Goal: Task Accomplishment & Management: Use online tool/utility

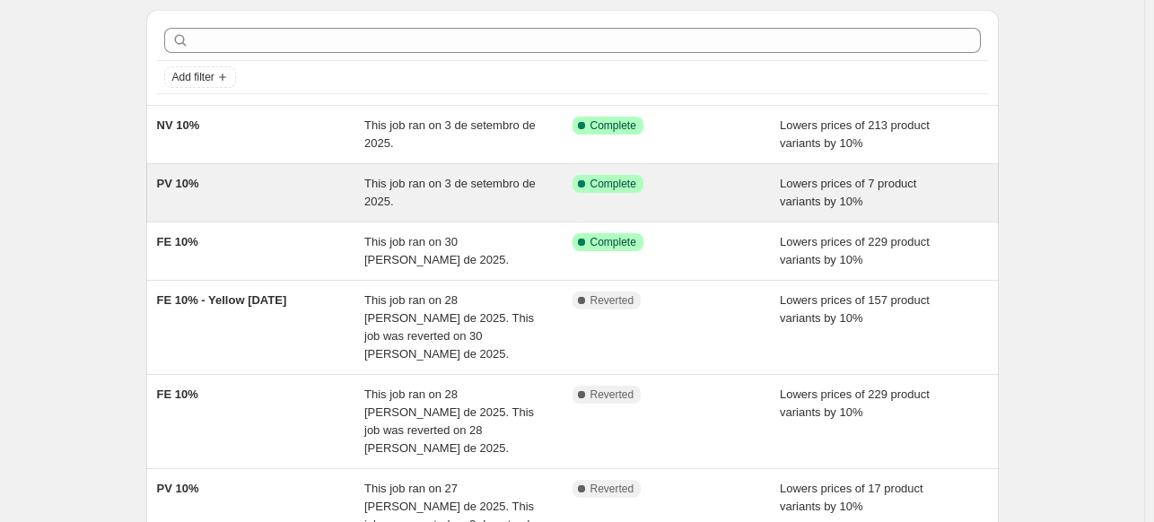
scroll to position [90, 0]
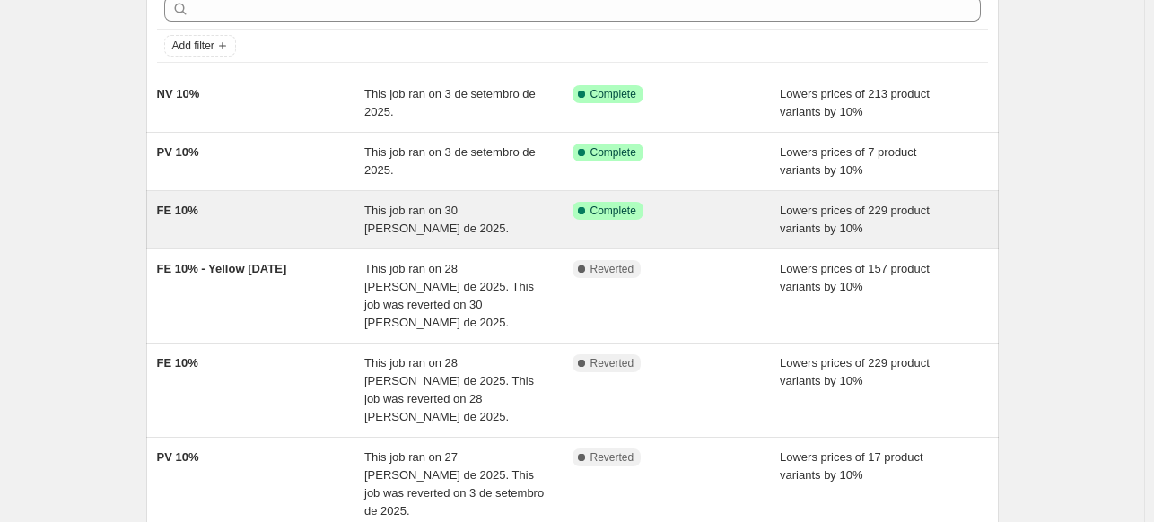
click at [287, 231] on div "FE 10%" at bounding box center [261, 220] width 208 height 36
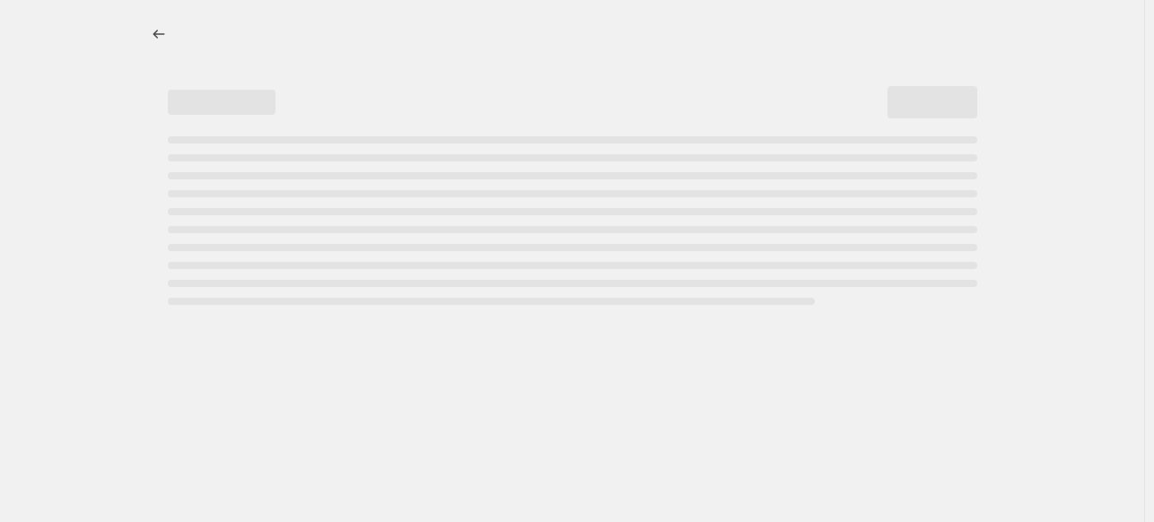
select select "percentage"
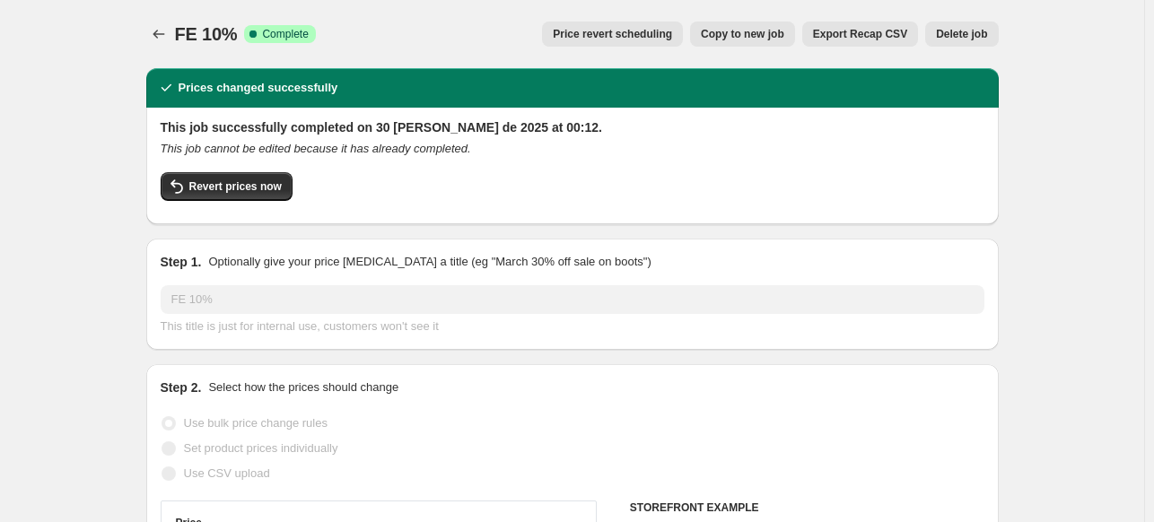
select select "collection"
click at [266, 187] on span "Revert prices now" at bounding box center [235, 186] width 92 height 14
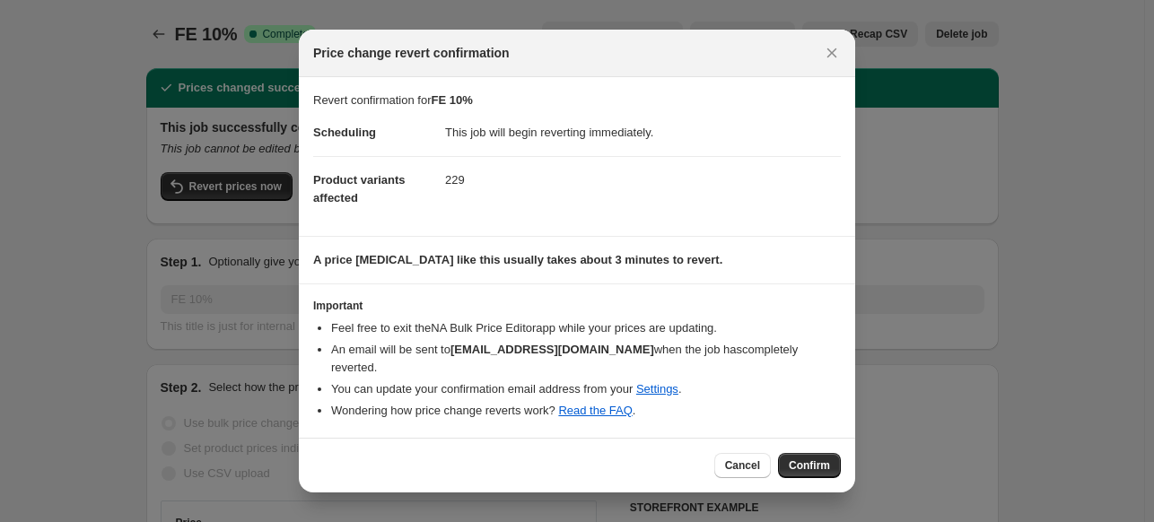
click at [815, 461] on span "Confirm" at bounding box center [809, 465] width 41 height 14
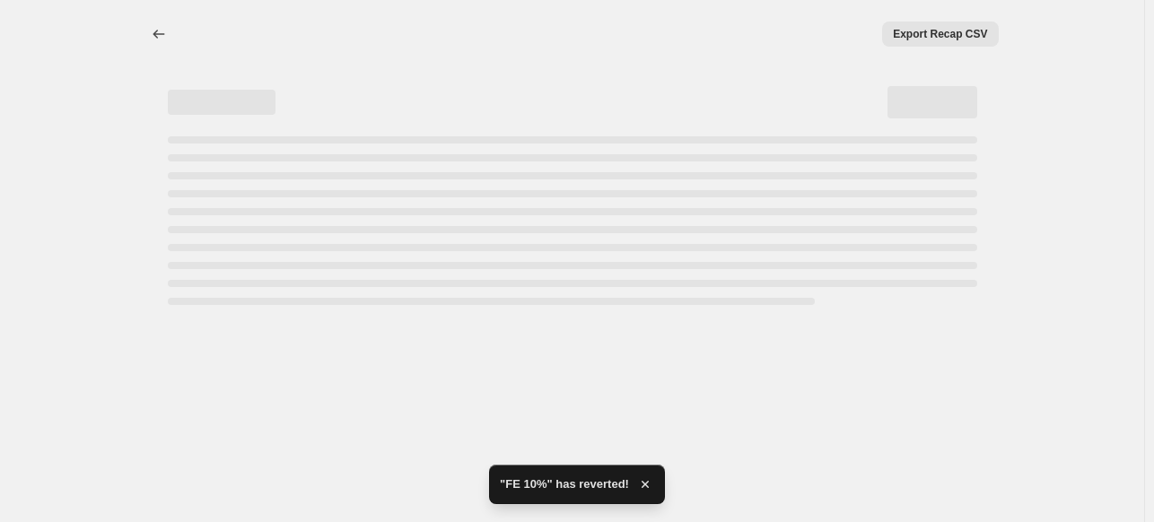
select select "percentage"
select select "collection"
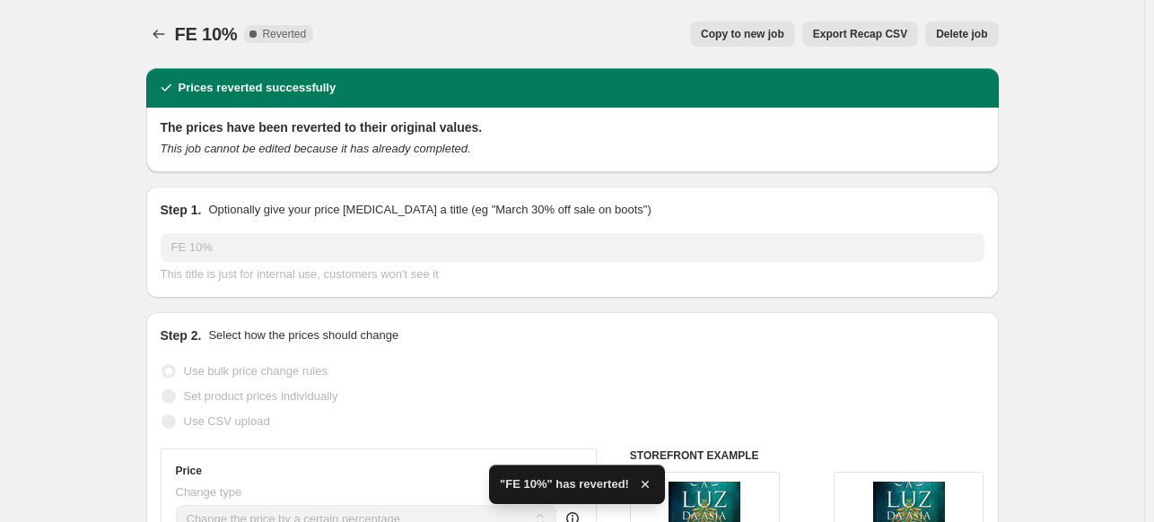
click at [778, 34] on span "Copy to new job" at bounding box center [742, 34] width 83 height 14
select select "percentage"
select select "collection"
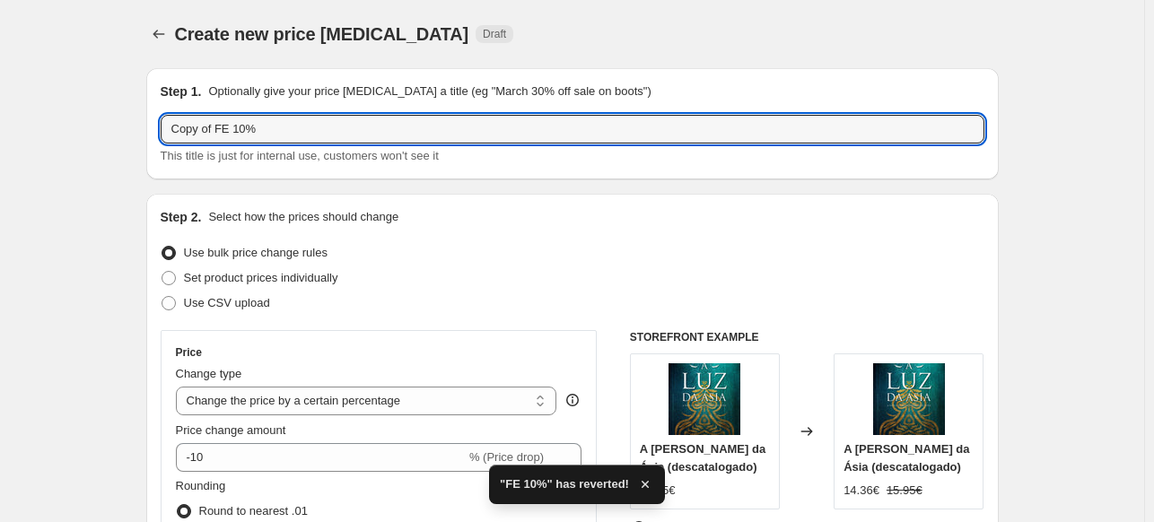
drag, startPoint x: 217, startPoint y: 128, endPoint x: 111, endPoint y: 135, distance: 106.1
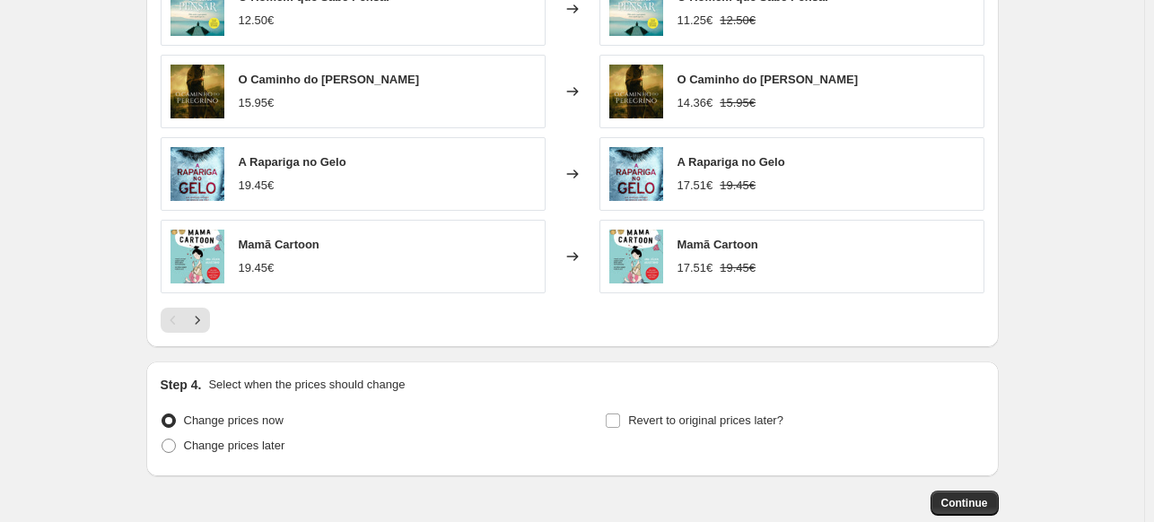
scroll to position [1471, 0]
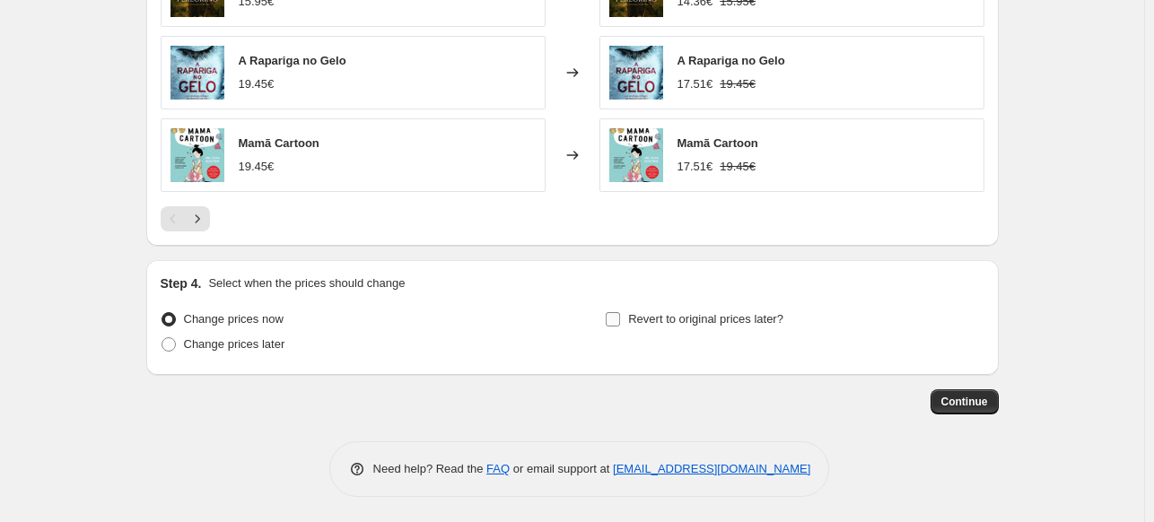
type input "FE 10%"
click at [613, 318] on input "Revert to original prices later?" at bounding box center [613, 319] width 14 height 14
checkbox input "true"
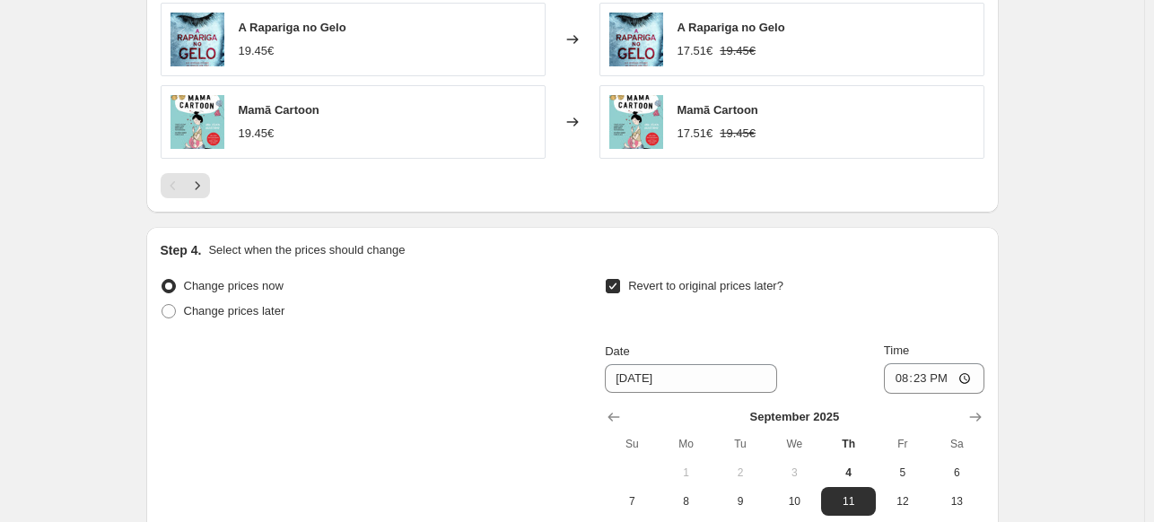
scroll to position [1740, 0]
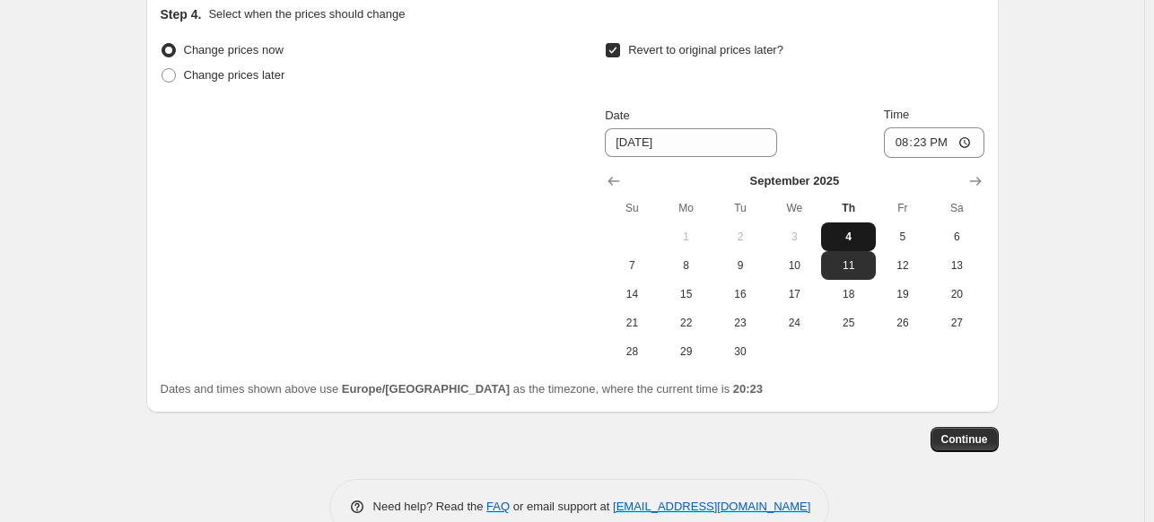
click at [854, 240] on span "4" at bounding box center [847, 237] width 39 height 14
type input "[DATE]"
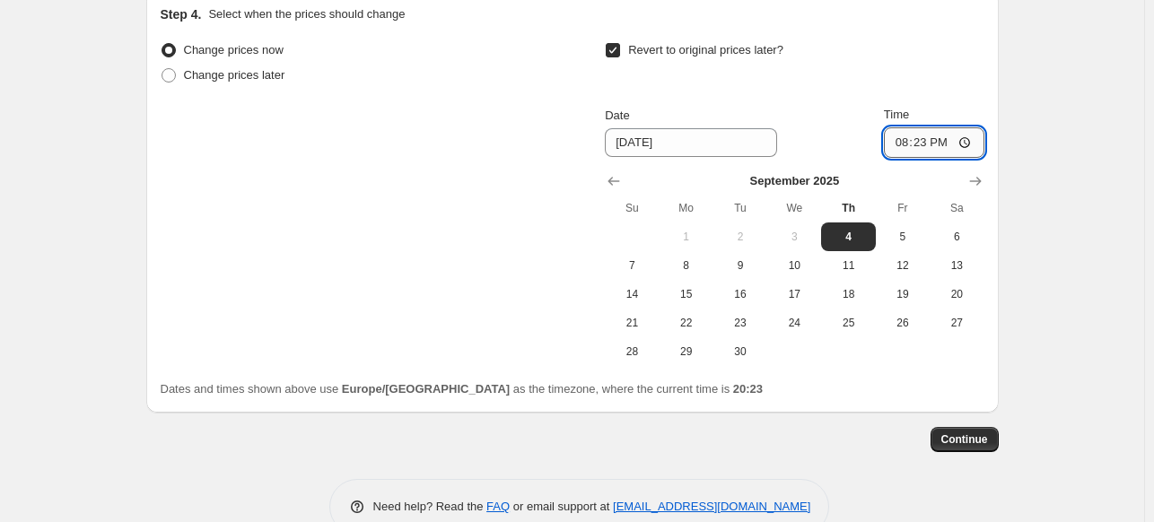
click at [927, 143] on input "20:23" at bounding box center [934, 142] width 100 height 30
type input "23:45"
click at [975, 440] on span "Continue" at bounding box center [964, 439] width 47 height 14
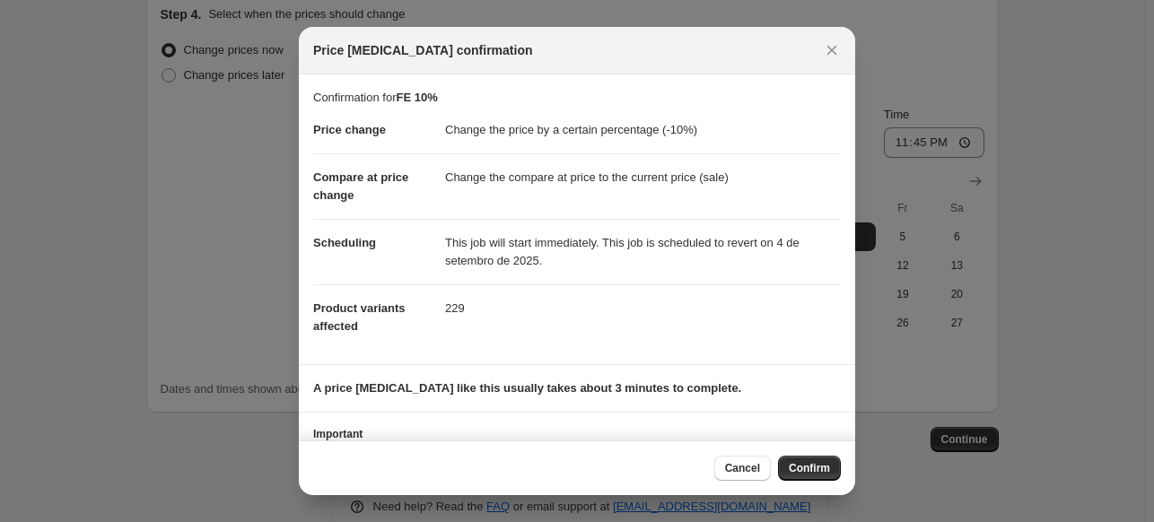
scroll to position [83, 0]
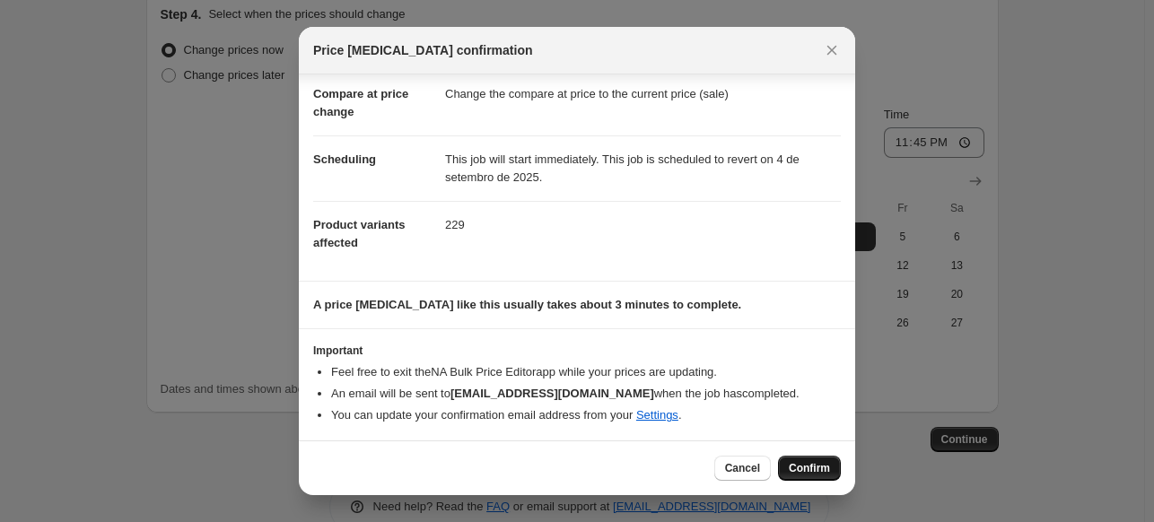
click at [815, 465] on span "Confirm" at bounding box center [809, 468] width 41 height 14
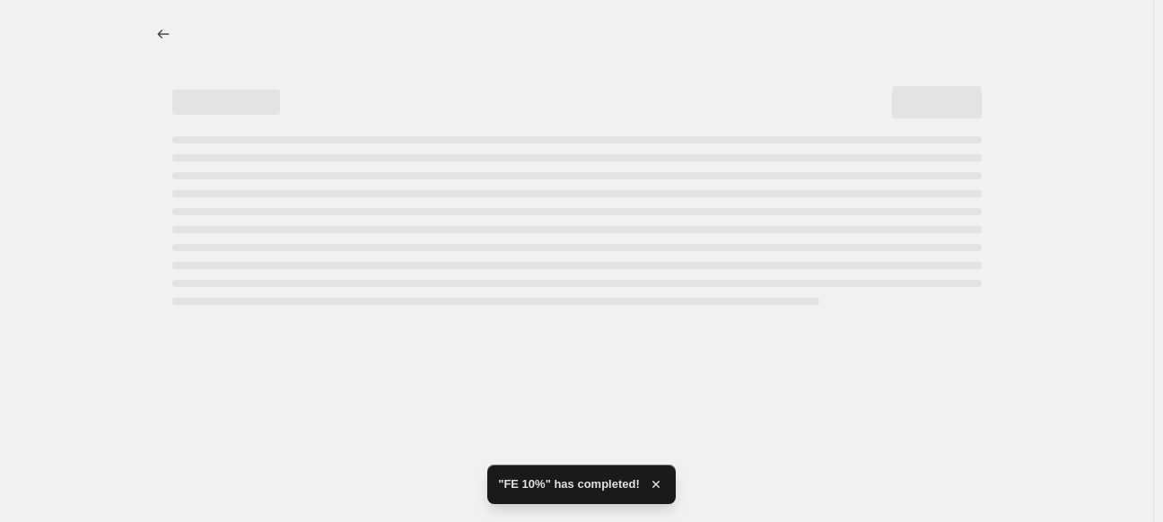
select select "percentage"
select select "collection"
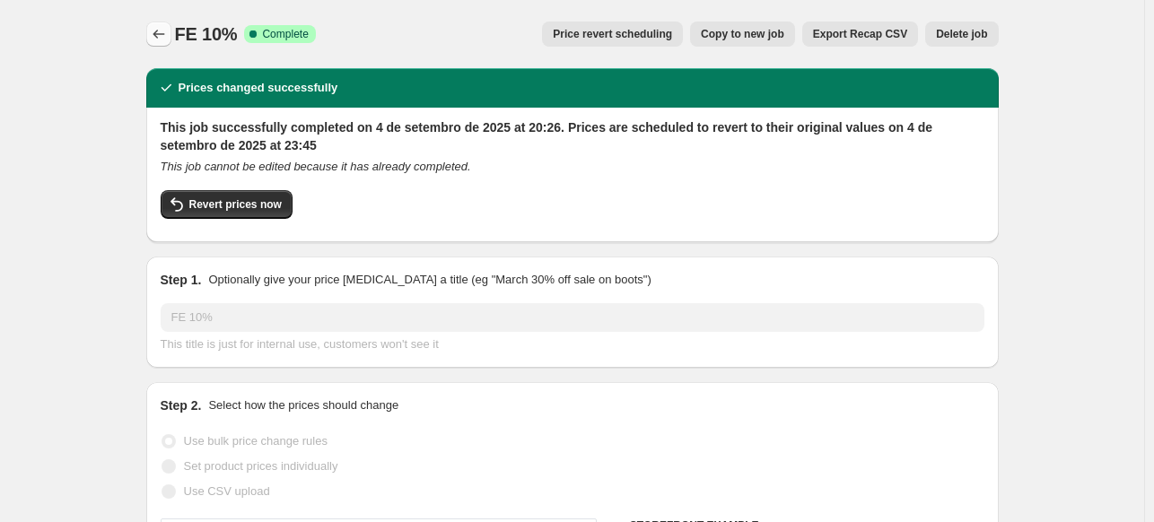
click at [161, 39] on icon "Price change jobs" at bounding box center [159, 34] width 18 height 18
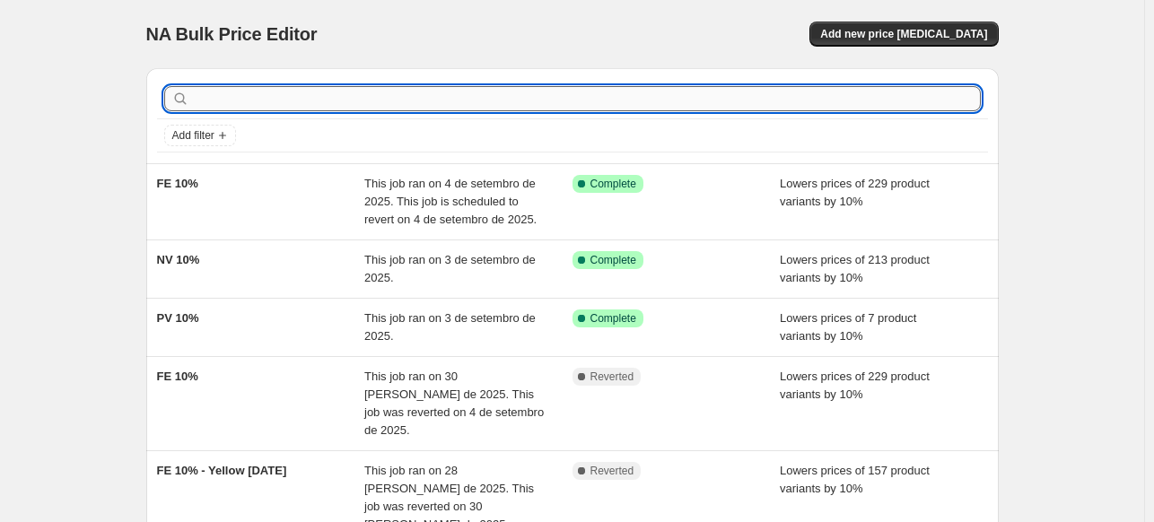
click at [233, 92] on input "text" at bounding box center [587, 98] width 788 height 25
type input "dia 5"
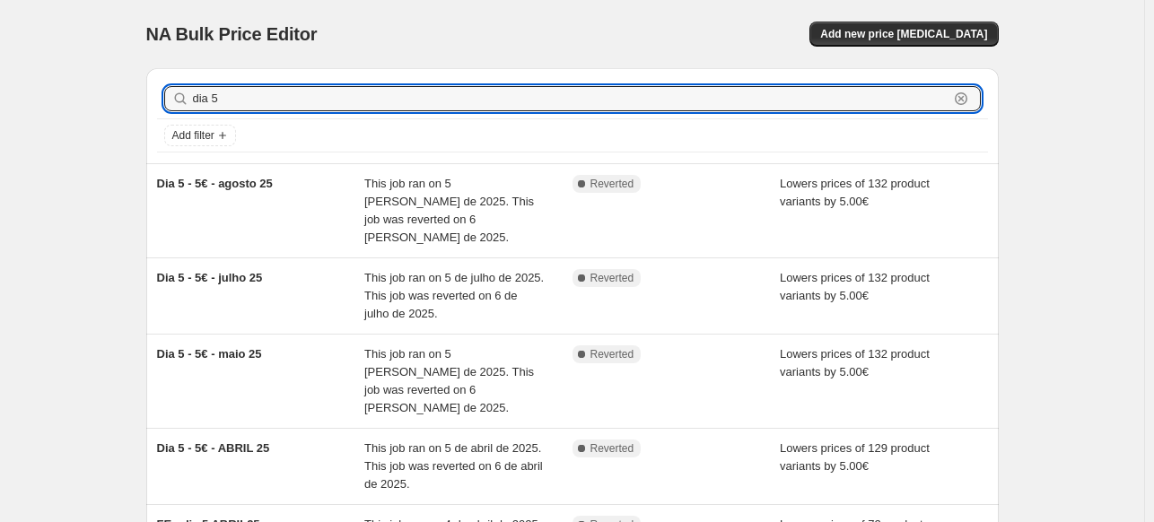
drag, startPoint x: 249, startPoint y: 99, endPoint x: 169, endPoint y: 101, distance: 80.8
click at [169, 101] on div "dia 5 Clear" at bounding box center [572, 98] width 816 height 25
type input "fe10"
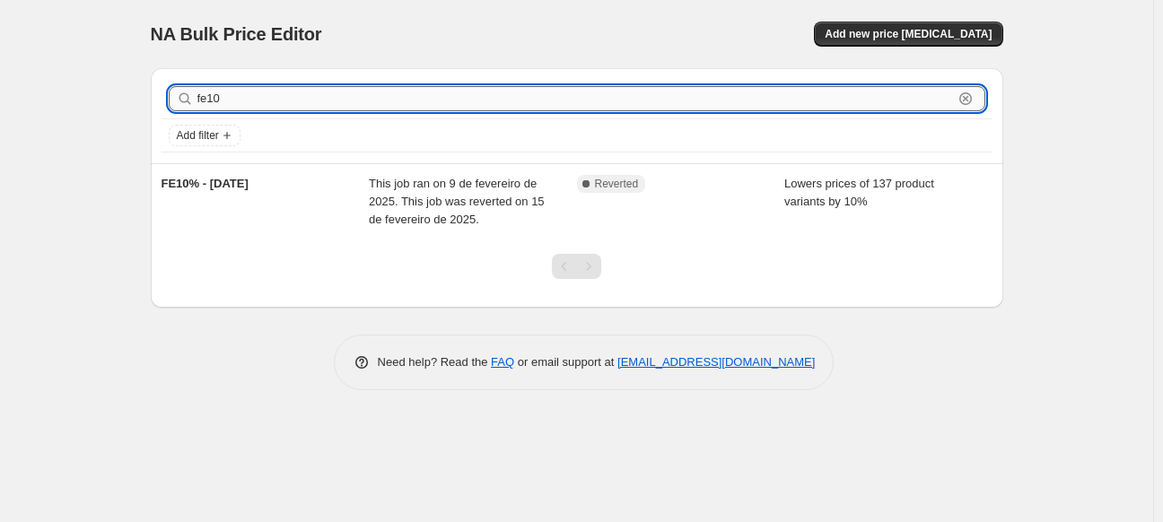
drag, startPoint x: 232, startPoint y: 99, endPoint x: 196, endPoint y: 96, distance: 36.0
click at [197, 96] on input "fe10" at bounding box center [574, 98] width 755 height 25
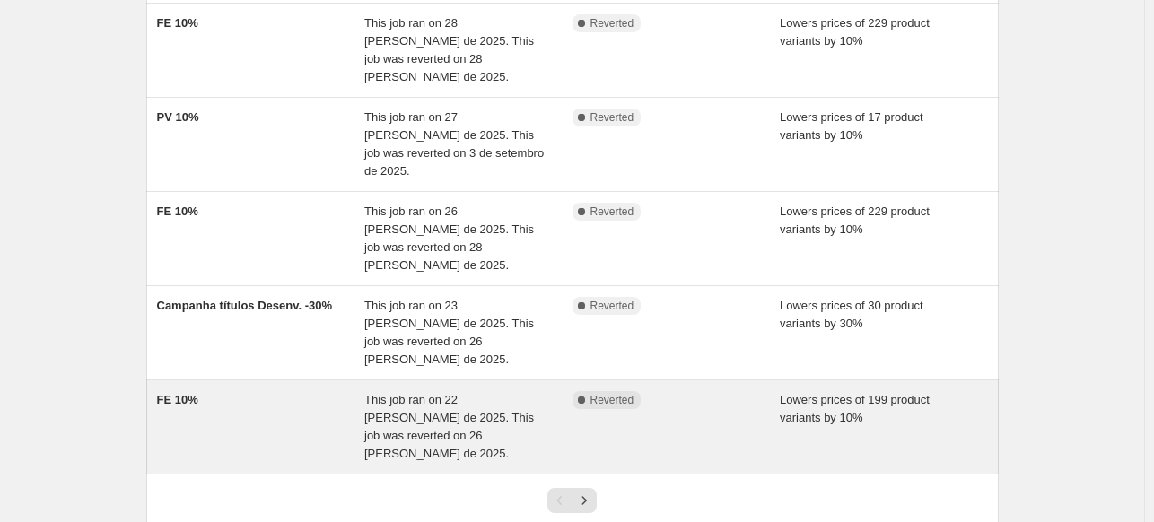
scroll to position [542, 0]
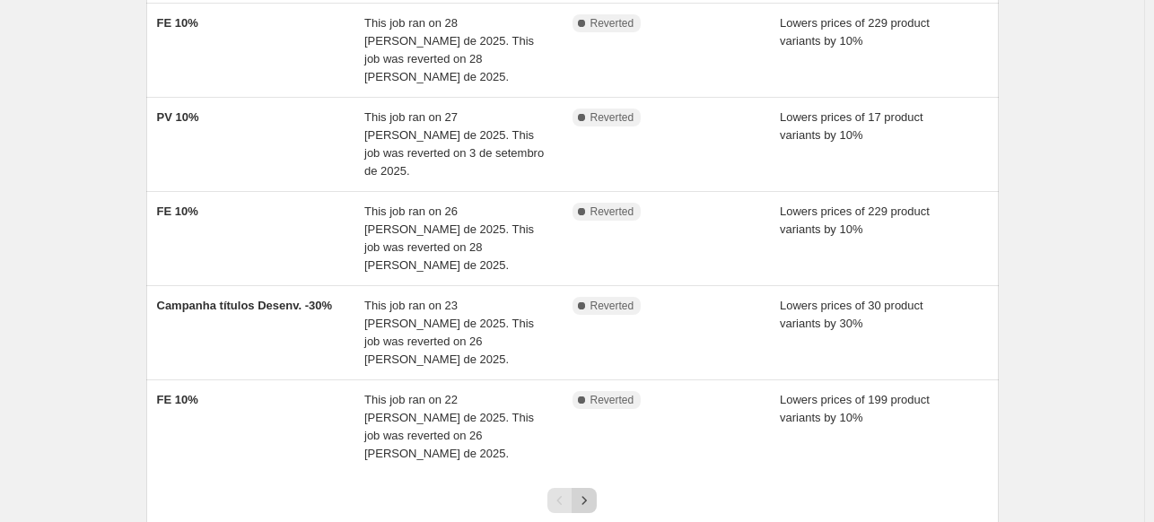
click at [588, 492] on icon "Next" at bounding box center [584, 501] width 18 height 18
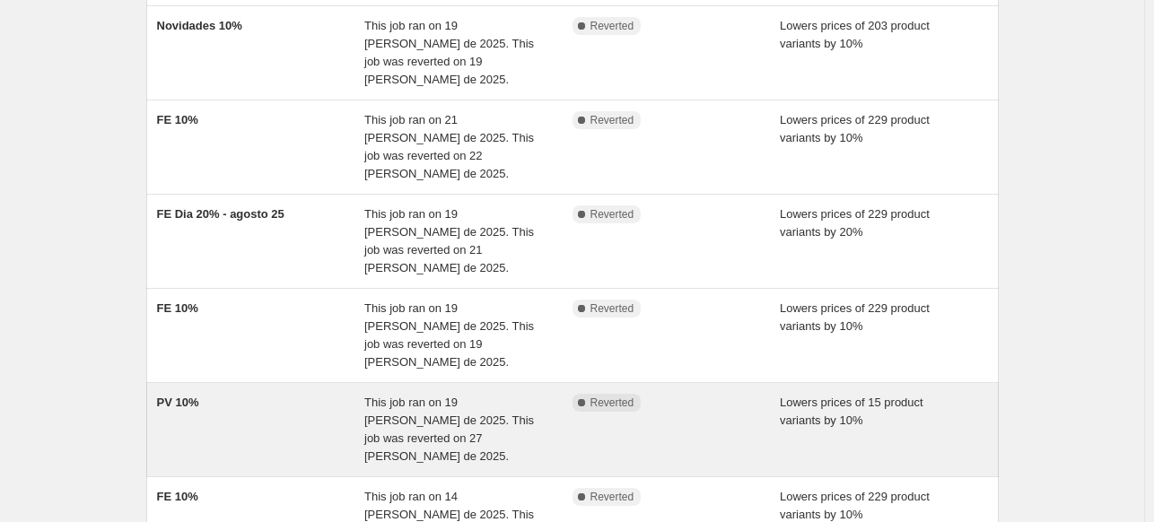
scroll to position [538, 0]
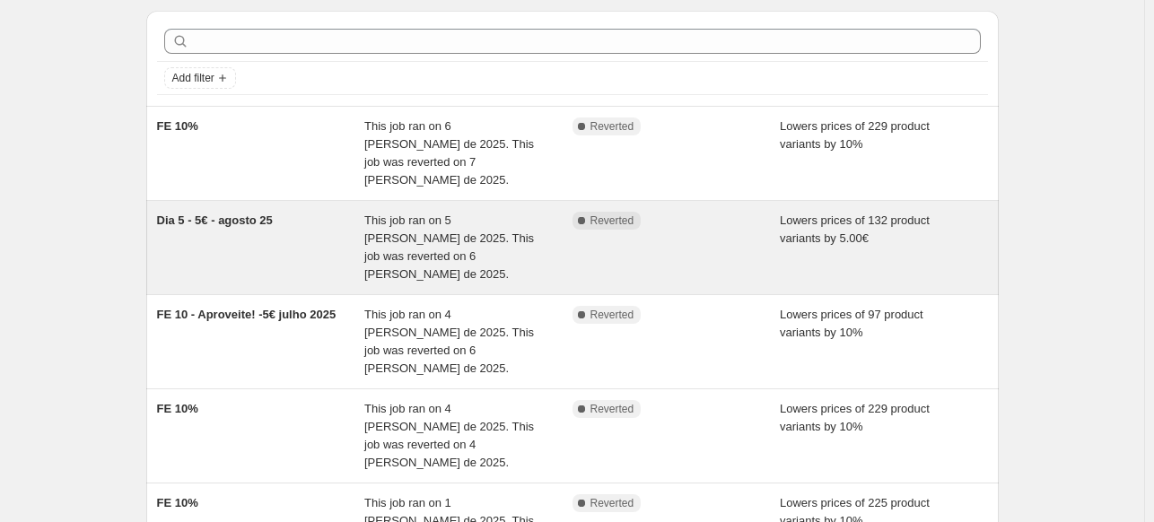
scroll to position [90, 0]
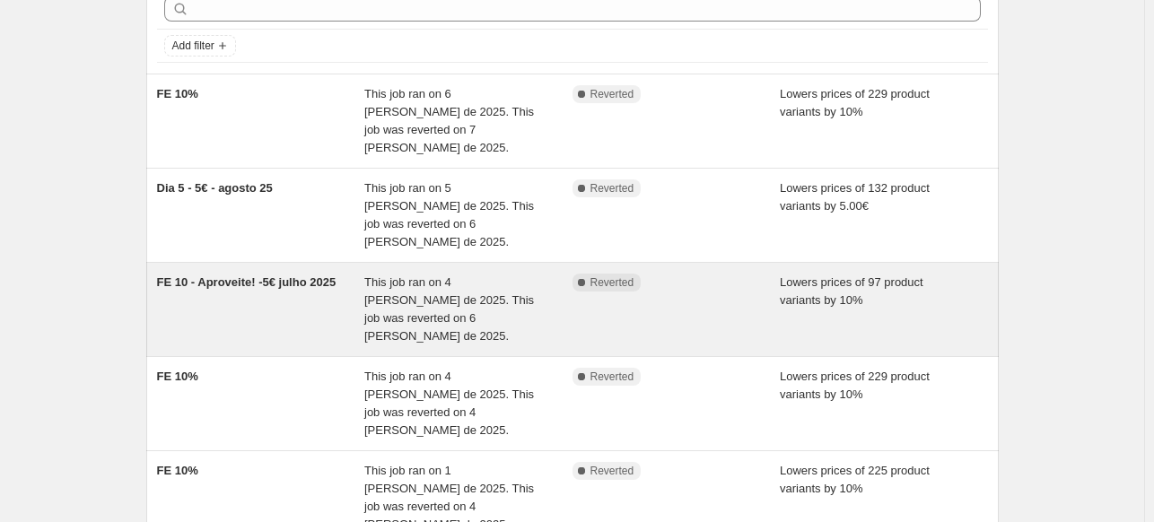
click at [345, 274] on div "FE 10 - Aproveite! -5€ julho 2025" at bounding box center [261, 310] width 208 height 72
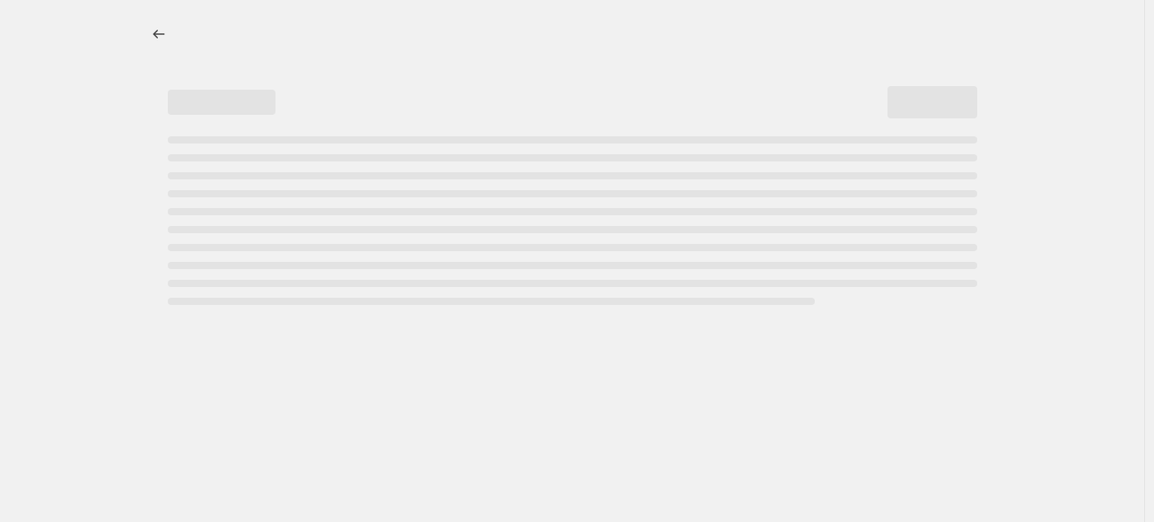
select select "percentage"
select select "collection"
select select "not_equal"
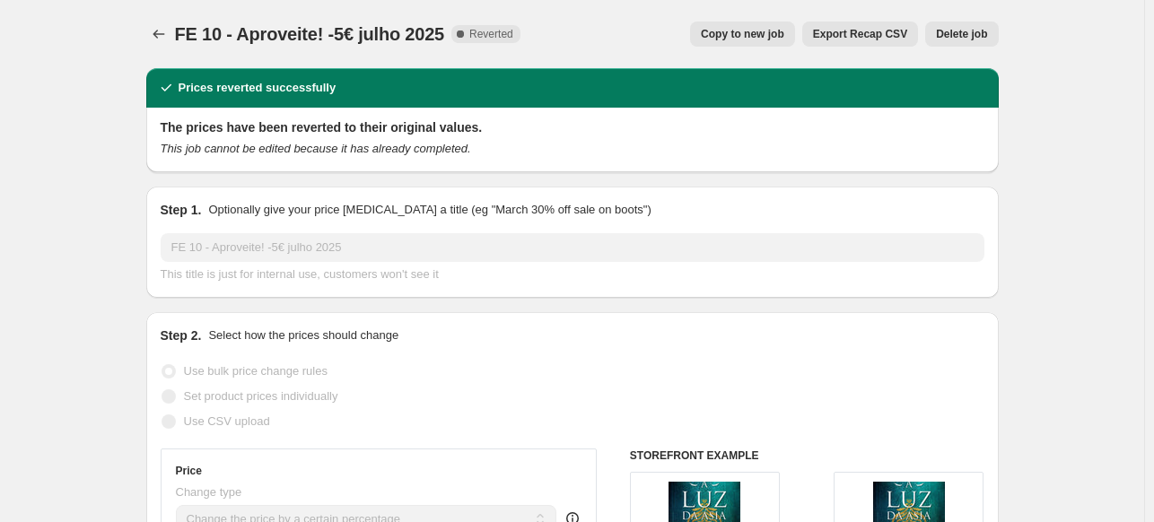
click at [759, 44] on button "Copy to new job" at bounding box center [742, 34] width 105 height 25
select select "percentage"
select select "collection"
select select "not_equal"
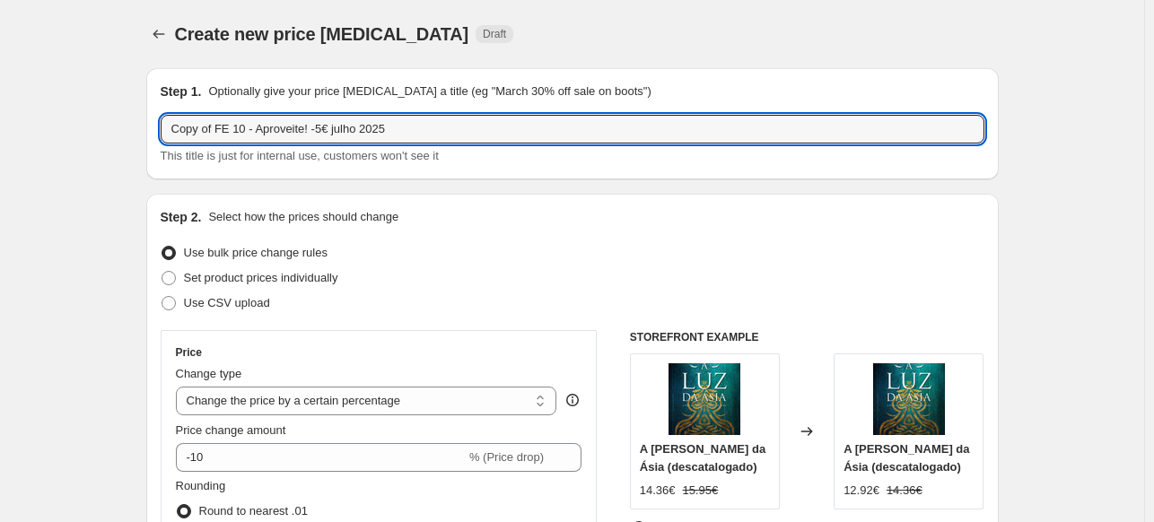
drag, startPoint x: 221, startPoint y: 128, endPoint x: 135, endPoint y: 128, distance: 86.1
drag, startPoint x: 317, startPoint y: 129, endPoint x: 289, endPoint y: 135, distance: 28.3
click at [289, 135] on input "FE 10 - Aproveite! -5€ julho 2025" at bounding box center [572, 129] width 823 height 29
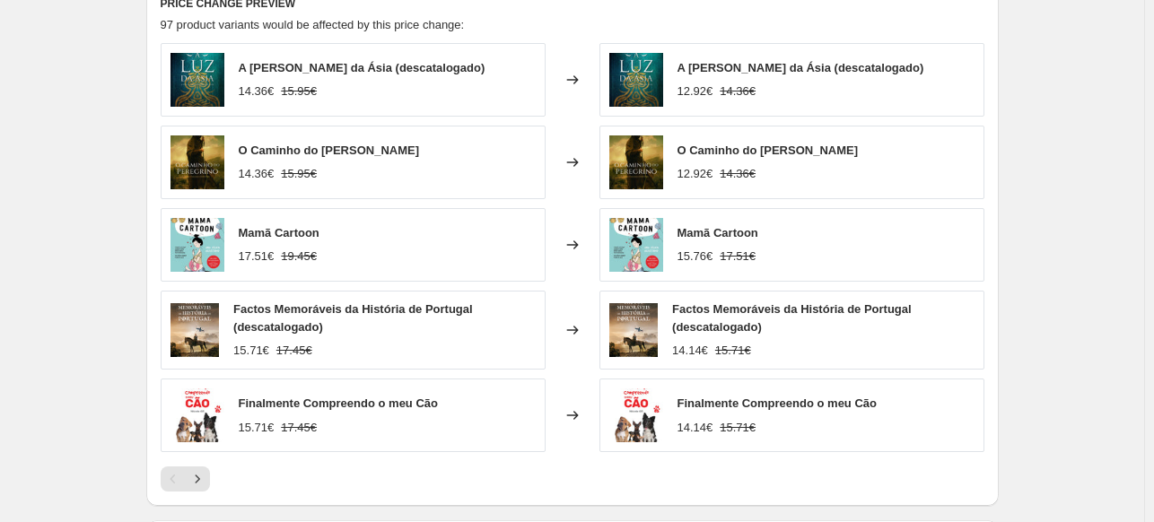
scroll to position [1516, 0]
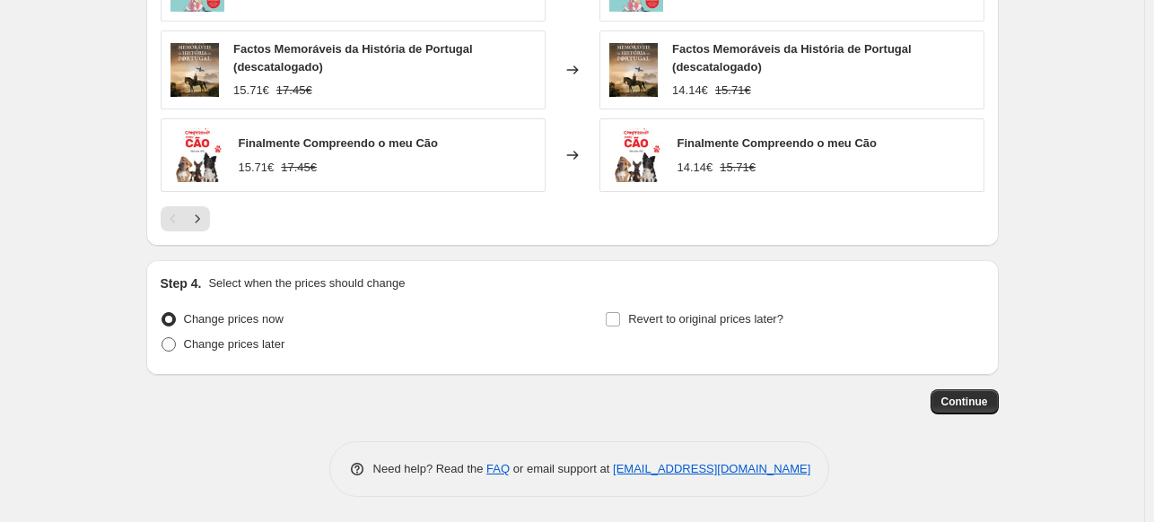
type input "FE 10 - Aproveite! -5€ setembro 2025"
click at [173, 346] on span at bounding box center [168, 344] width 14 height 14
click at [162, 338] on input "Change prices later" at bounding box center [161, 337] width 1 height 1
radio input "true"
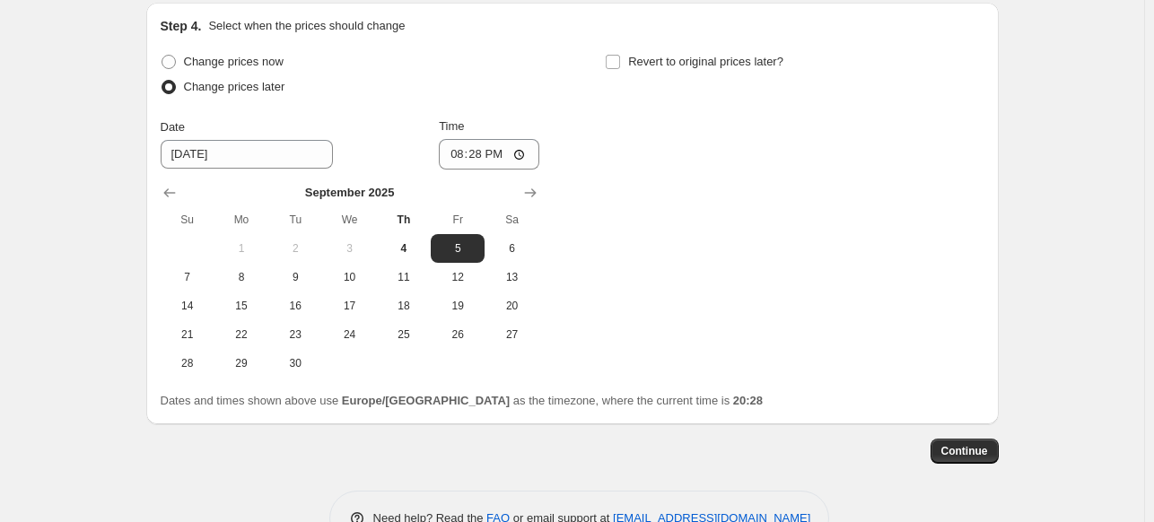
scroll to position [1785, 0]
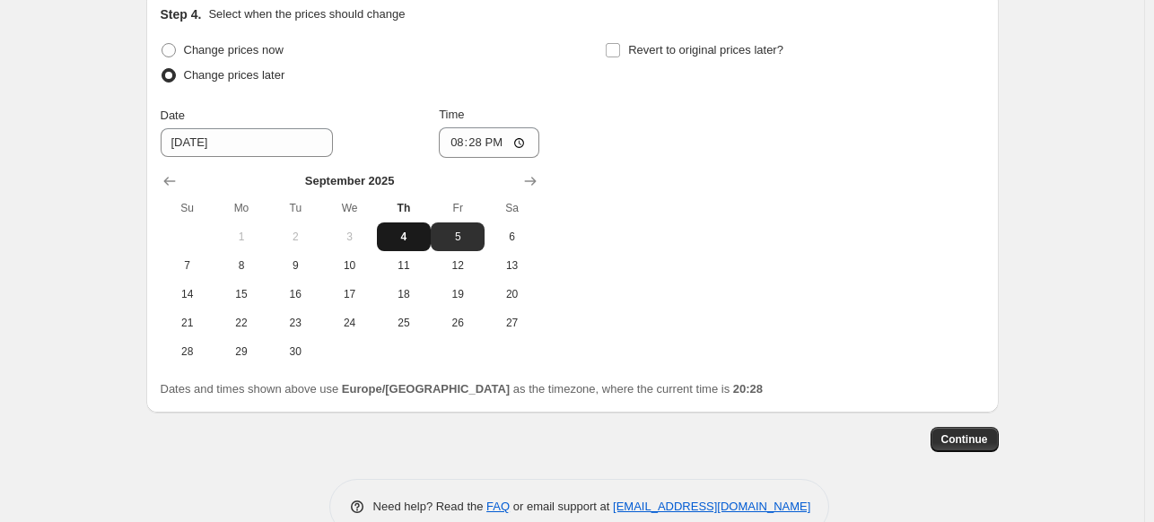
click at [413, 236] on span "4" at bounding box center [403, 237] width 39 height 14
type input "[DATE]"
click at [488, 143] on input "20:28" at bounding box center [489, 142] width 100 height 30
type input "23:55"
click at [612, 52] on input "Revert to original prices later?" at bounding box center [613, 50] width 14 height 14
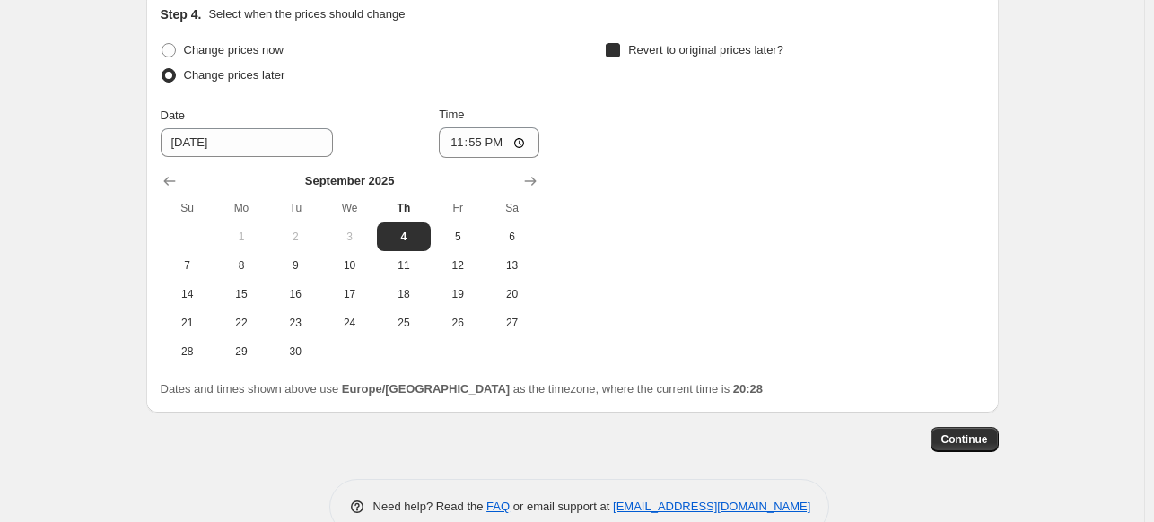
checkbox input "true"
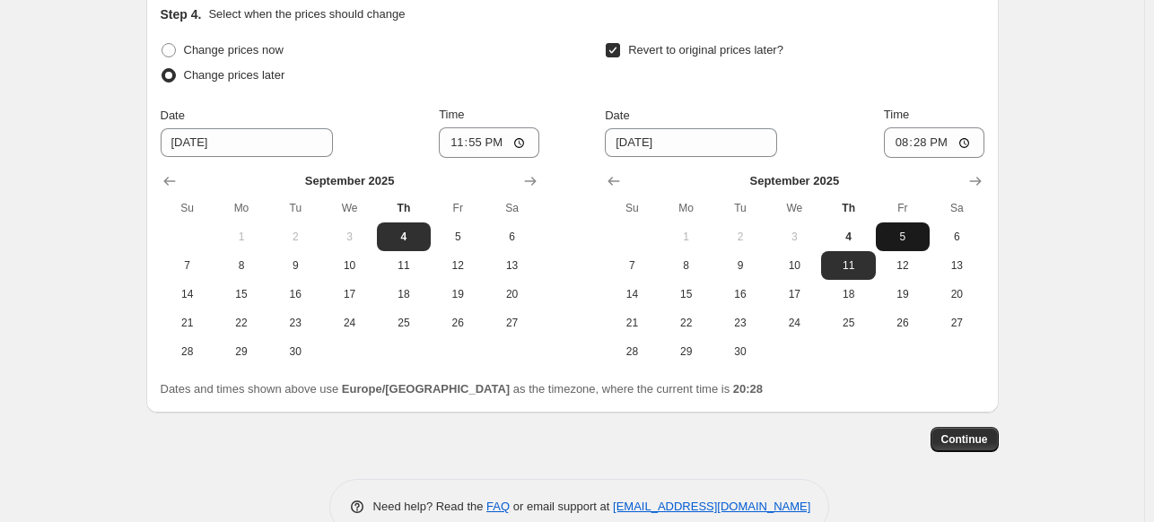
click at [905, 237] on span "5" at bounding box center [902, 237] width 39 height 14
click at [951, 231] on span "6" at bounding box center [956, 237] width 39 height 14
type input "[DATE]"
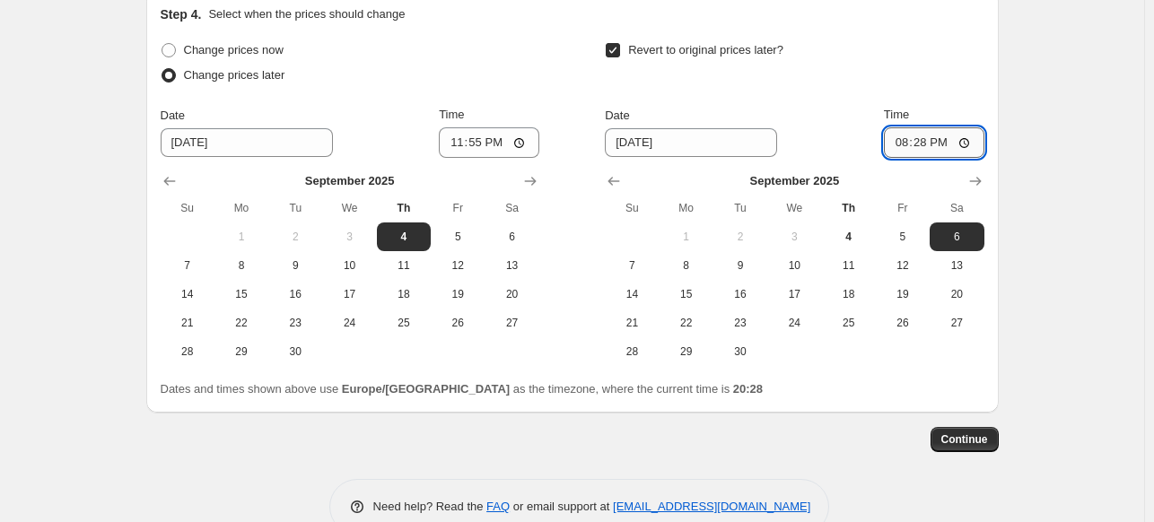
click at [924, 144] on input "20:28" at bounding box center [934, 142] width 100 height 30
type input "00:06"
click at [986, 440] on span "Continue" at bounding box center [964, 439] width 47 height 14
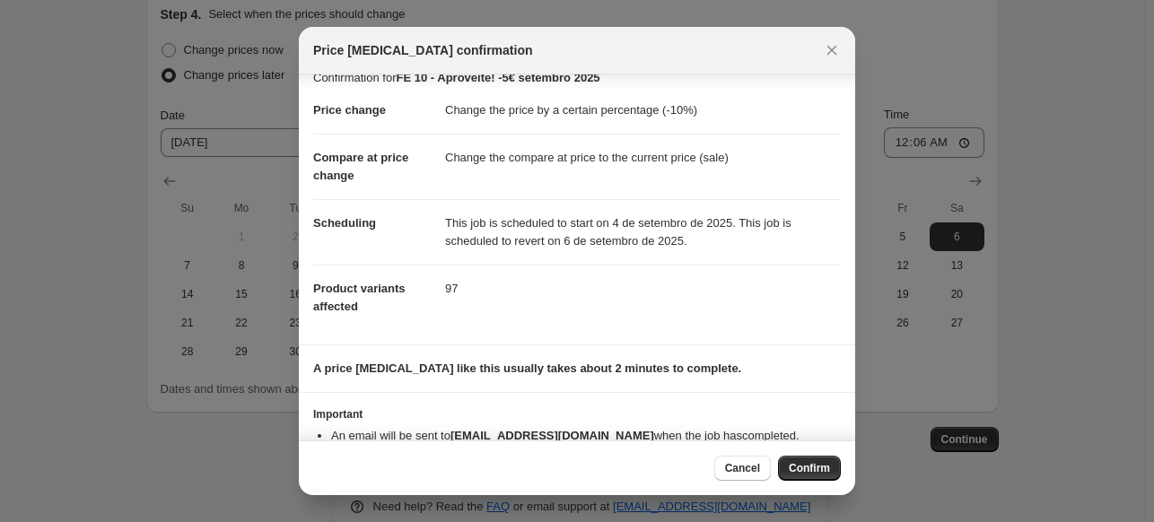
scroll to position [0, 0]
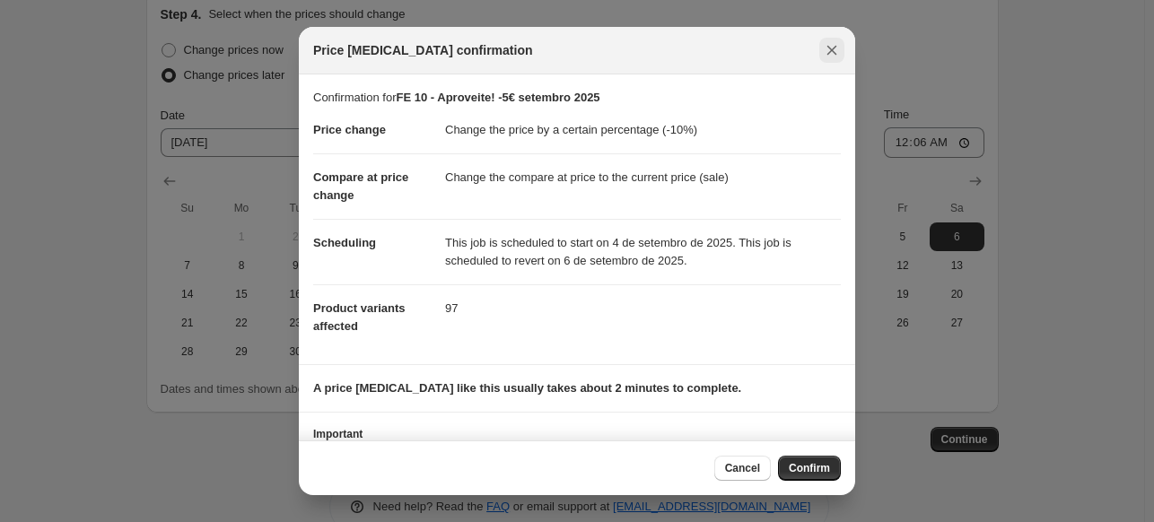
click at [834, 48] on icon "Close" at bounding box center [832, 50] width 18 height 18
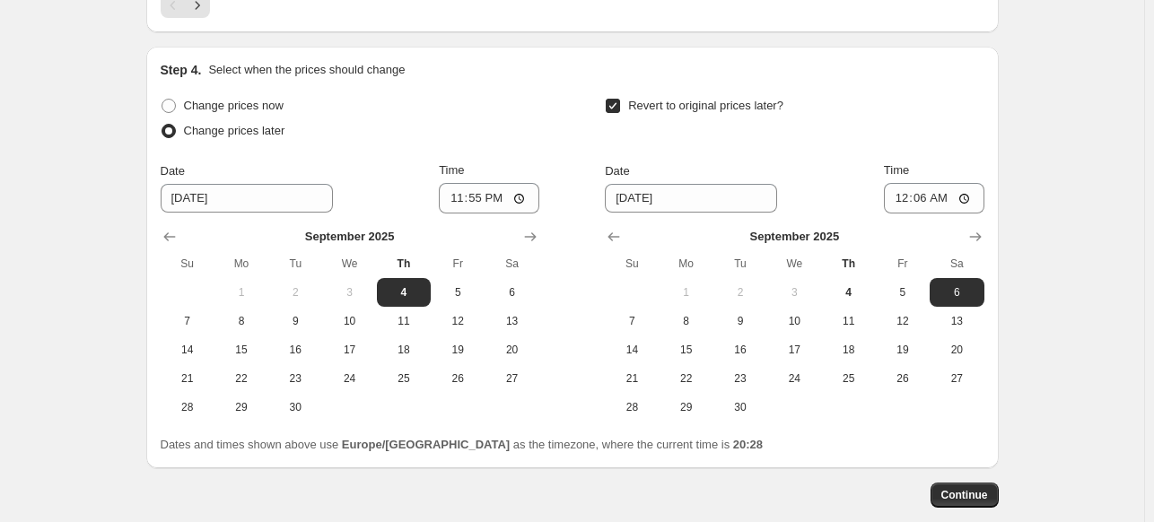
scroll to position [1823, 0]
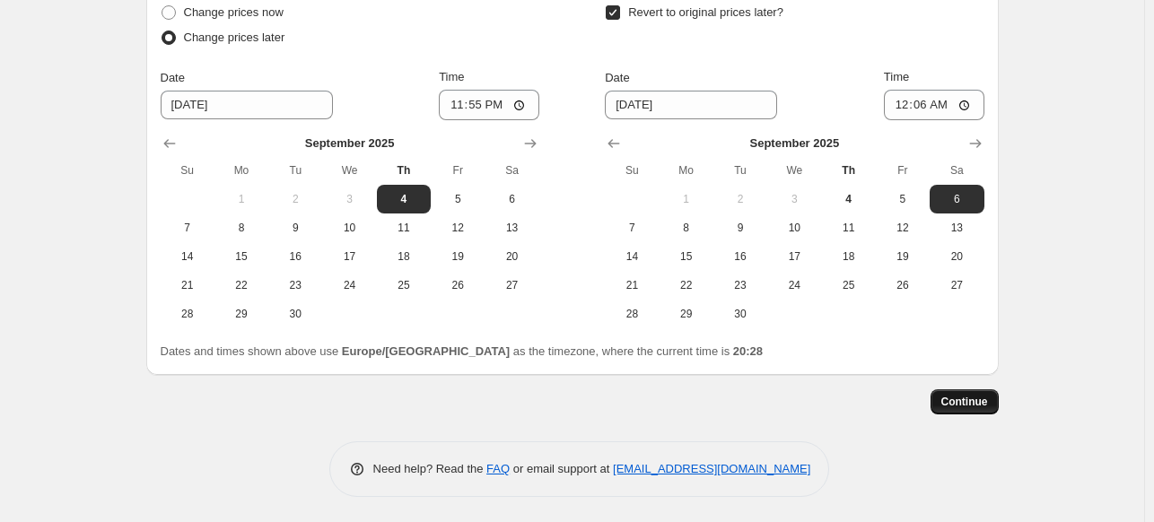
click at [956, 405] on span "Continue" at bounding box center [964, 402] width 47 height 14
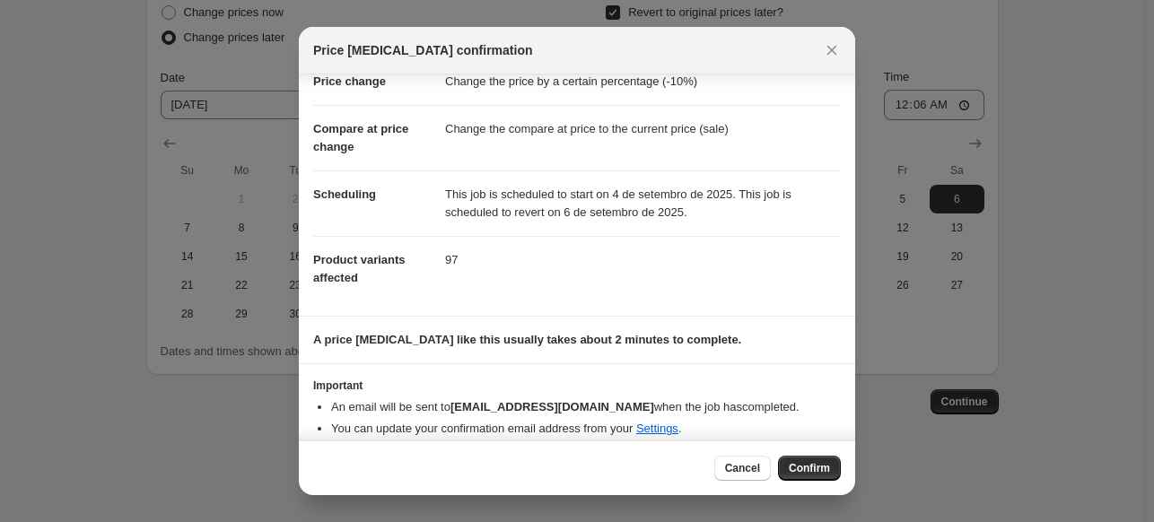
scroll to position [62, 0]
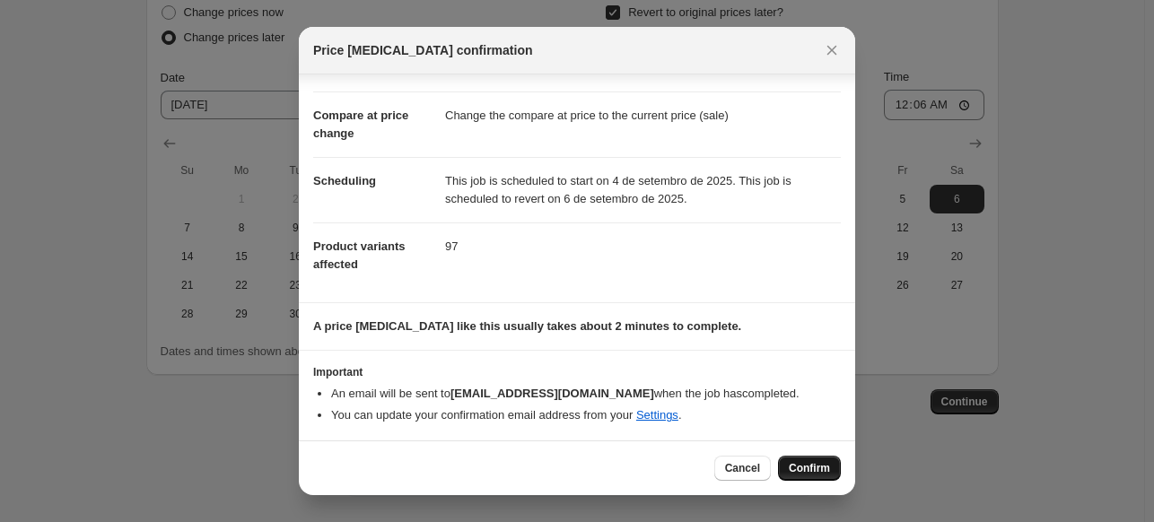
click at [806, 477] on button "Confirm" at bounding box center [809, 468] width 63 height 25
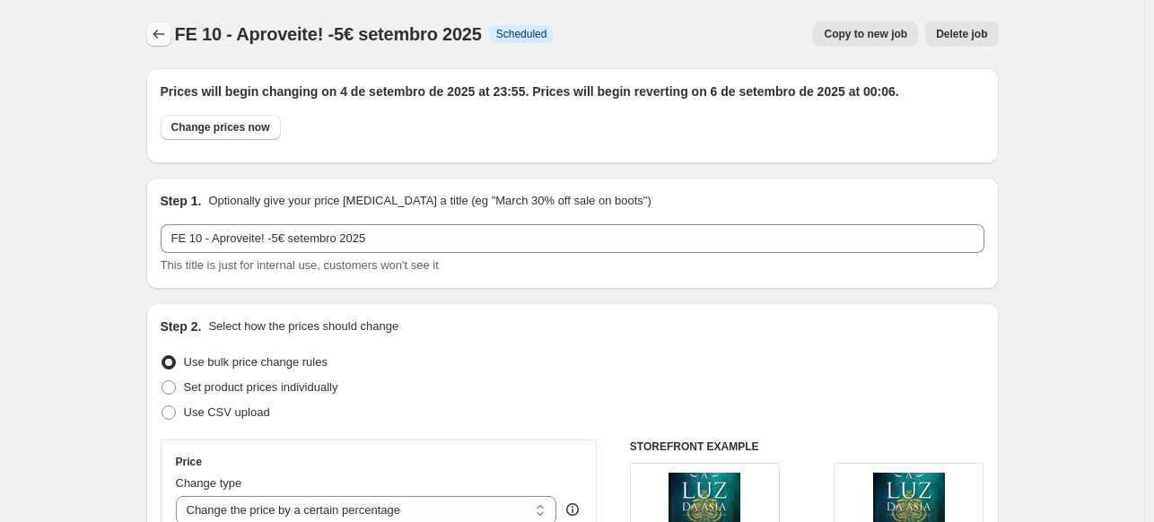
click at [161, 35] on icon "Price change jobs" at bounding box center [159, 34] width 18 height 18
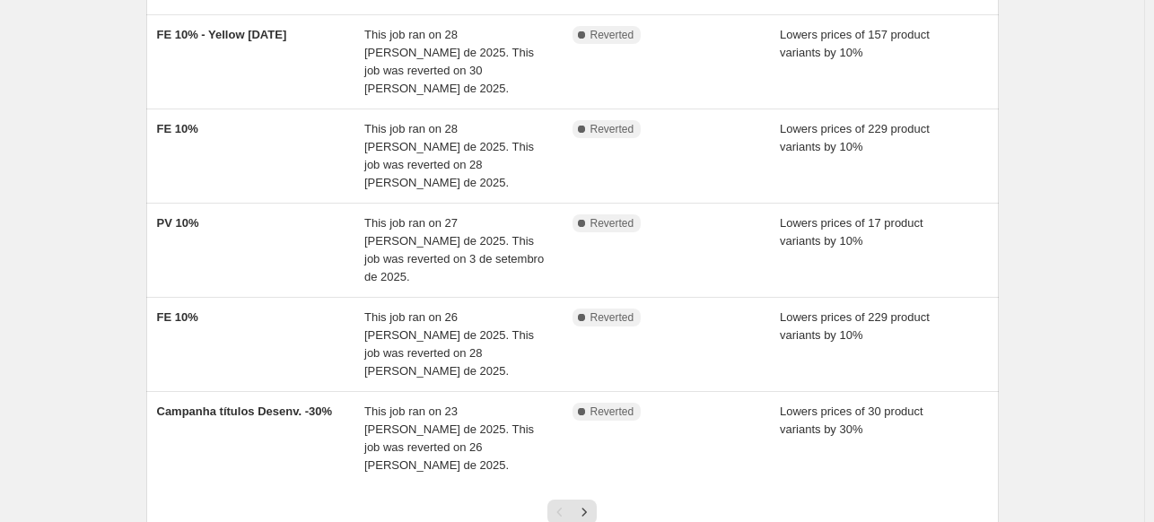
scroll to position [560, 0]
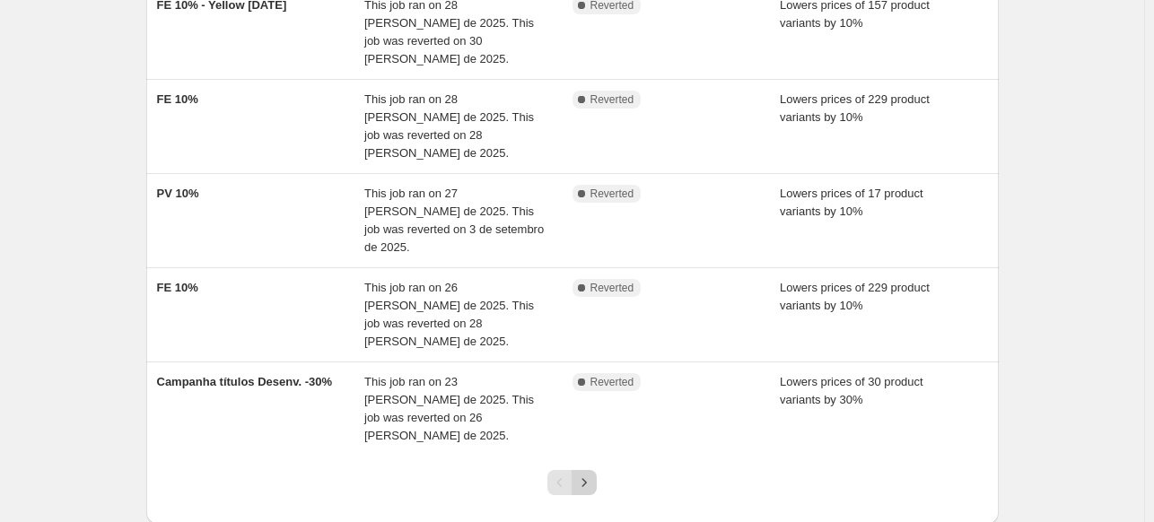
click at [586, 474] on icon "Next" at bounding box center [584, 483] width 18 height 18
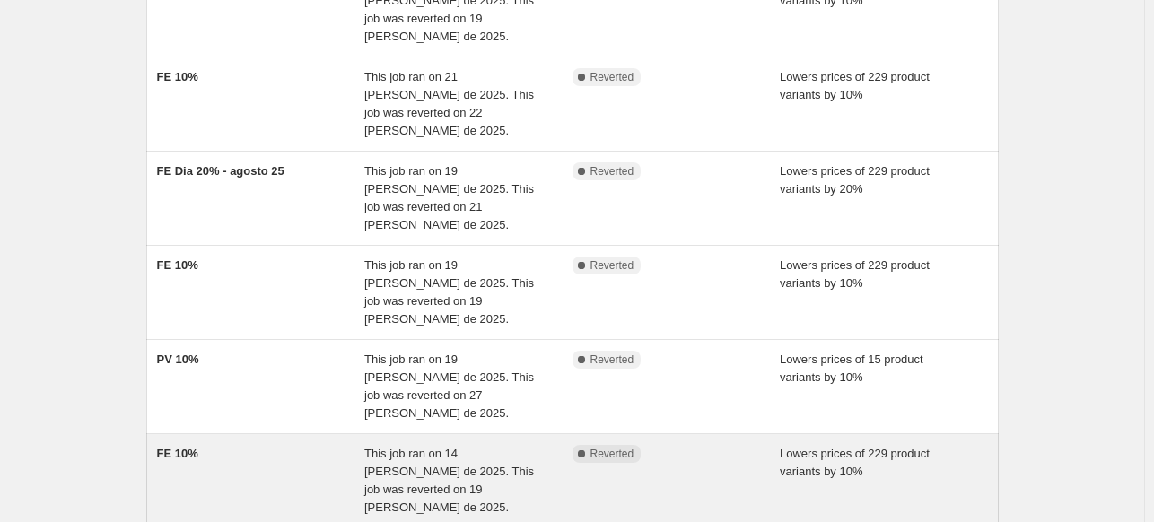
scroll to position [398, 0]
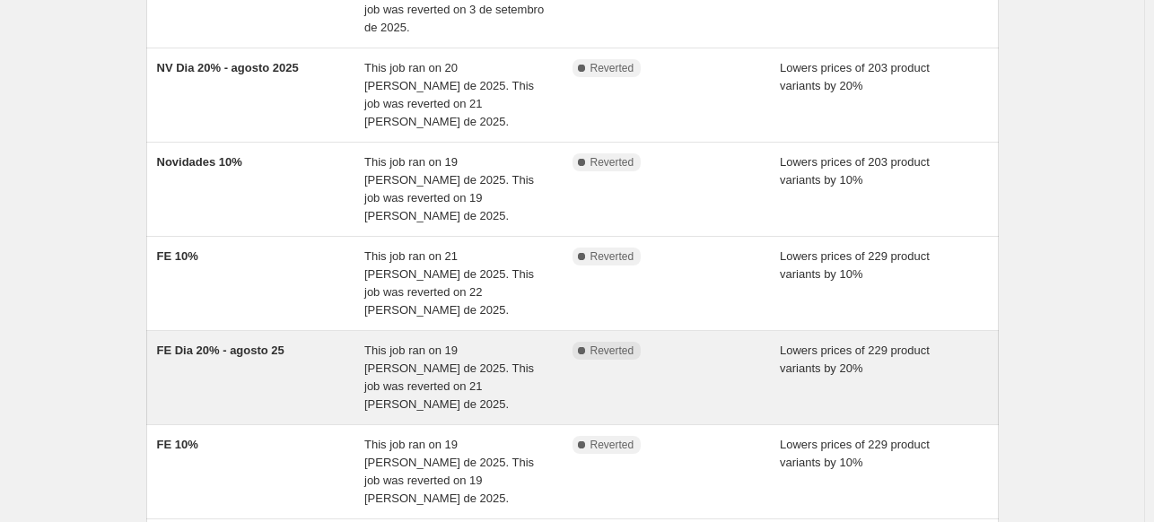
click at [302, 342] on div "FE Dia 20% - agosto 25" at bounding box center [261, 378] width 208 height 72
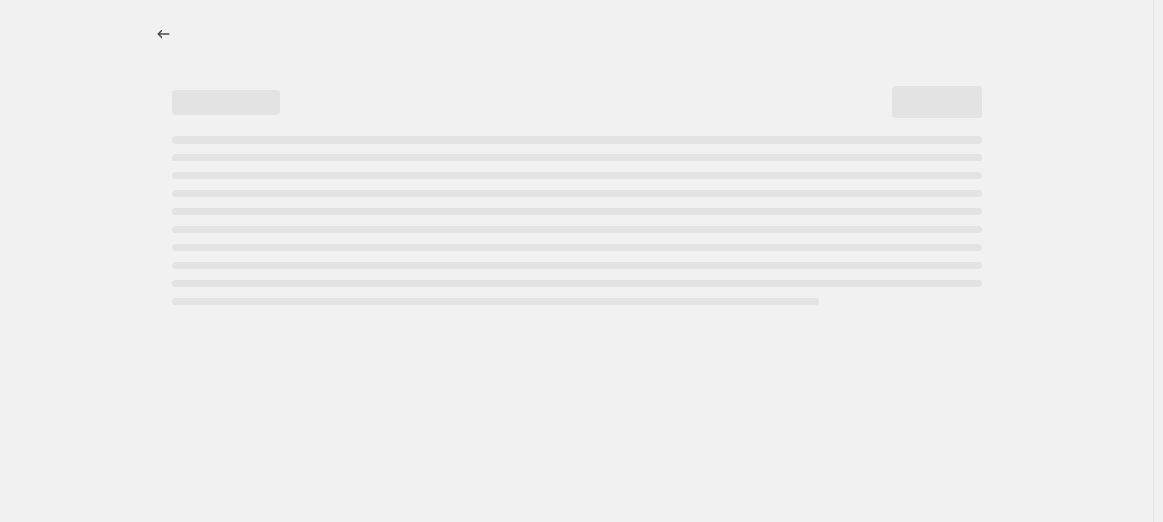
select select "percentage"
select select "collection"
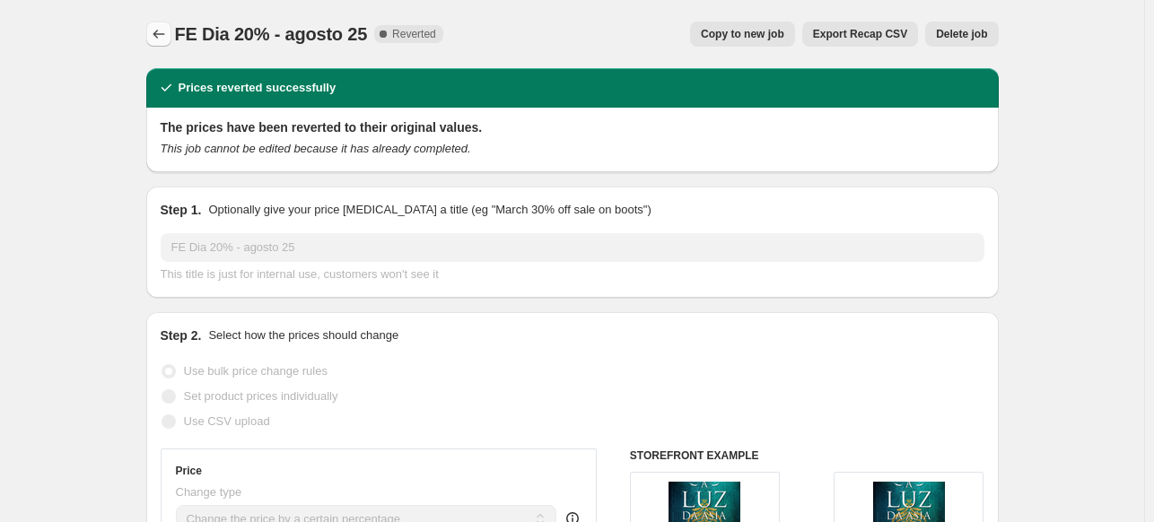
click at [162, 30] on icon "Price change jobs" at bounding box center [159, 34] width 18 height 18
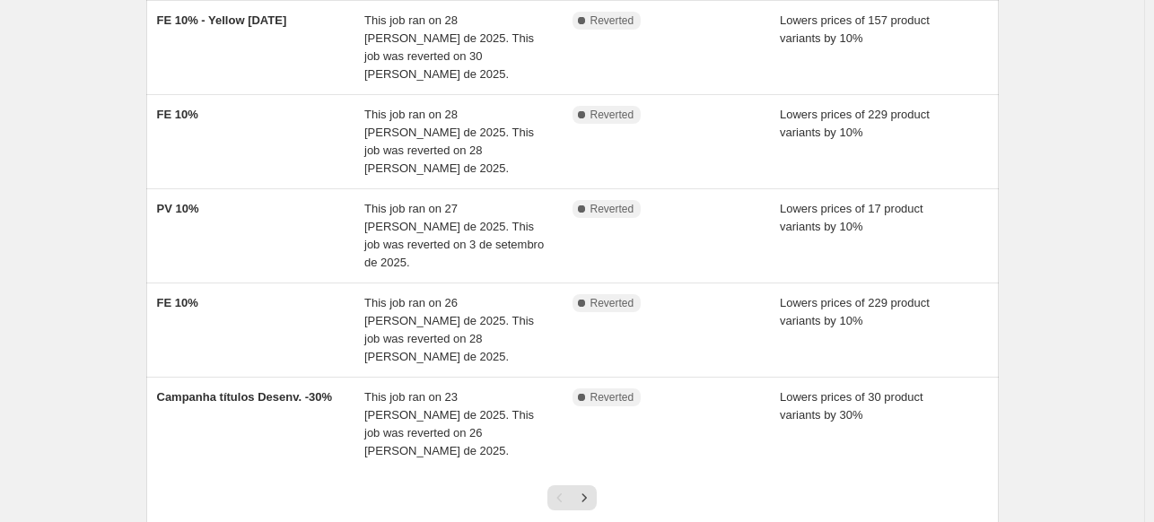
scroll to position [560, 0]
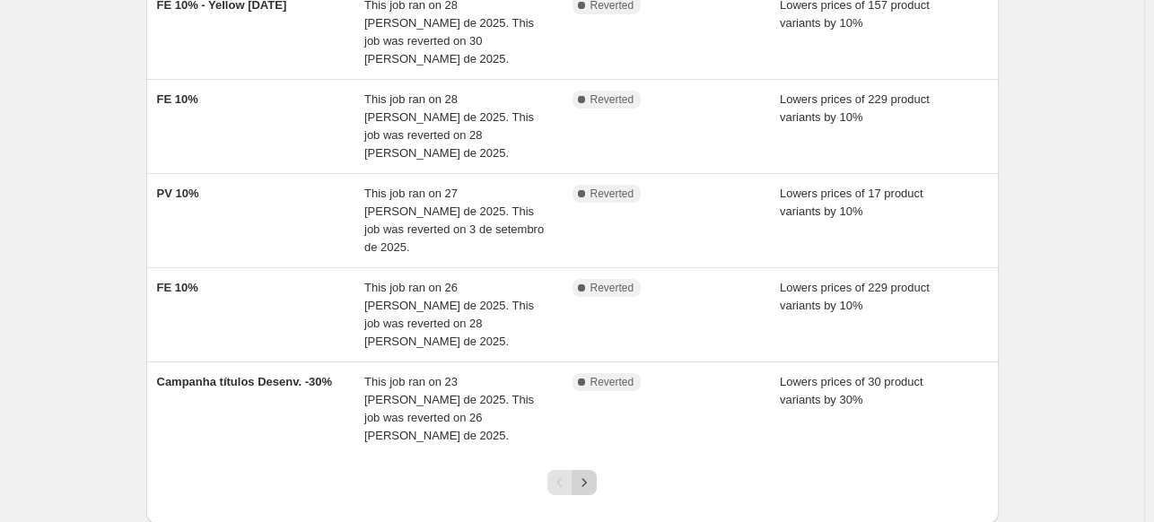
click at [586, 474] on icon "Next" at bounding box center [584, 483] width 18 height 18
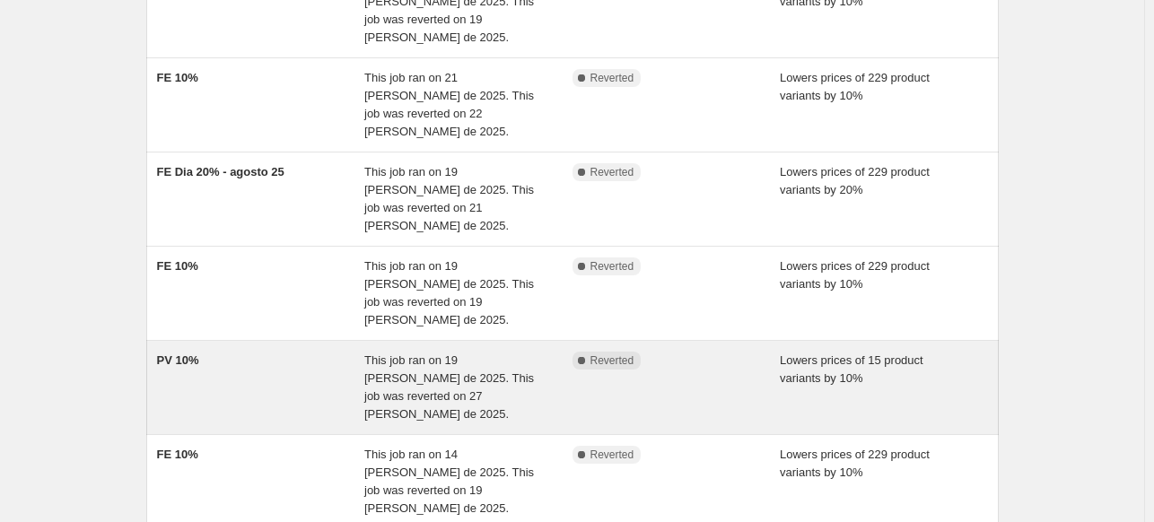
scroll to position [578, 0]
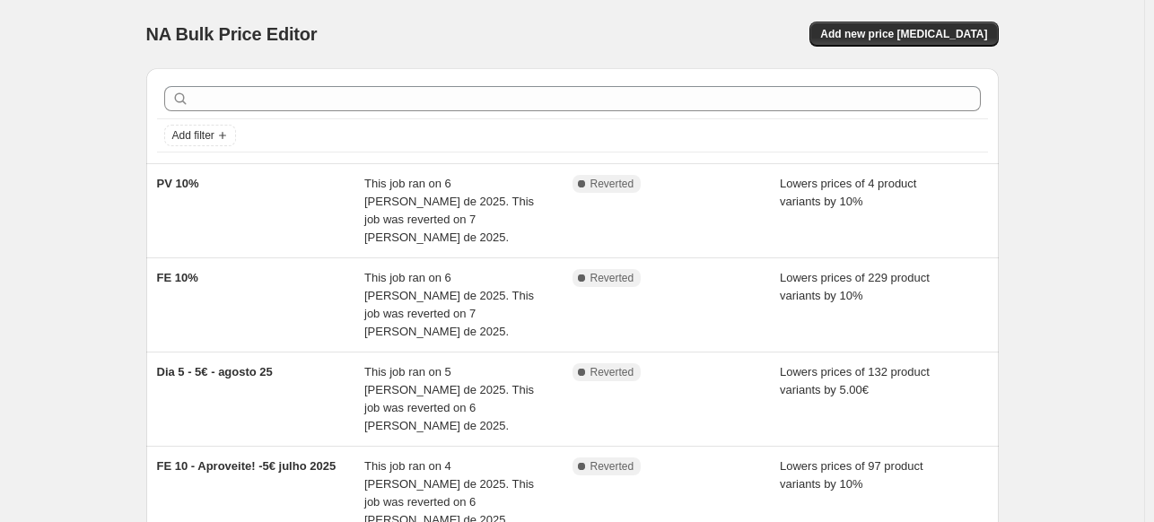
scroll to position [90, 0]
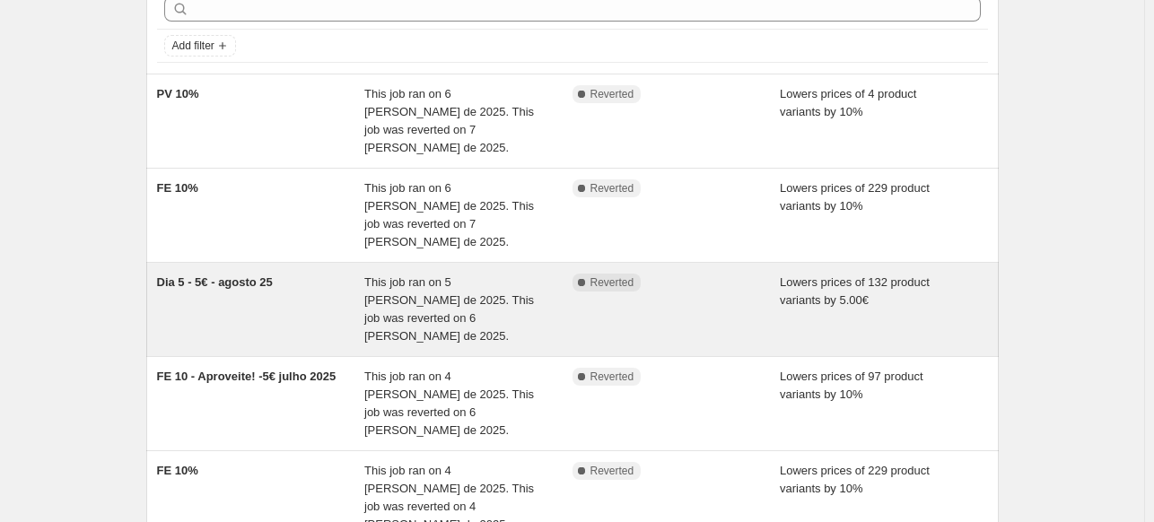
click at [304, 274] on div "Dia 5 - 5€ - agosto 25" at bounding box center [261, 310] width 208 height 72
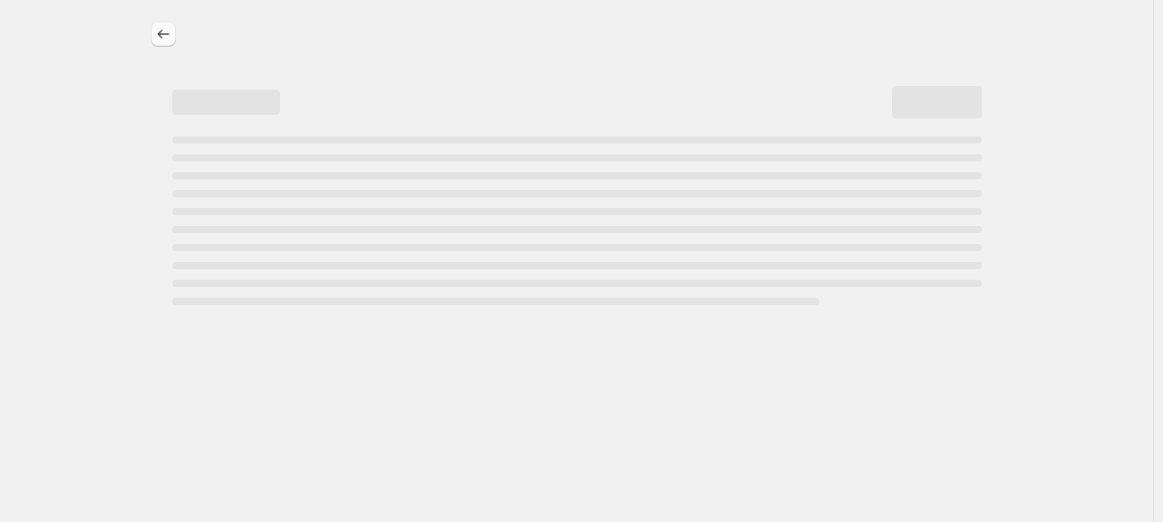
click at [165, 37] on icon "Price change jobs" at bounding box center [163, 34] width 18 height 18
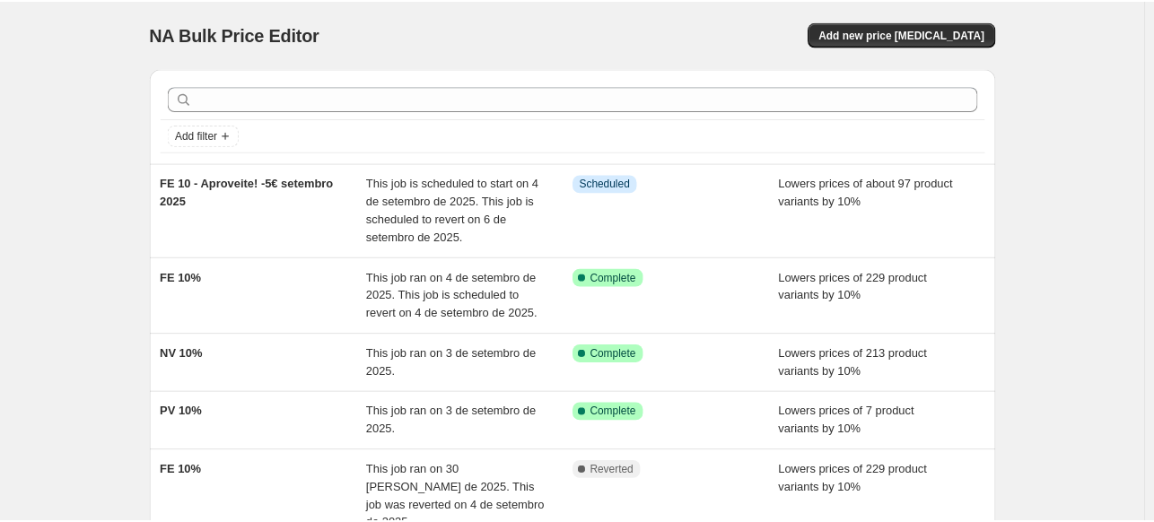
scroll to position [560, 0]
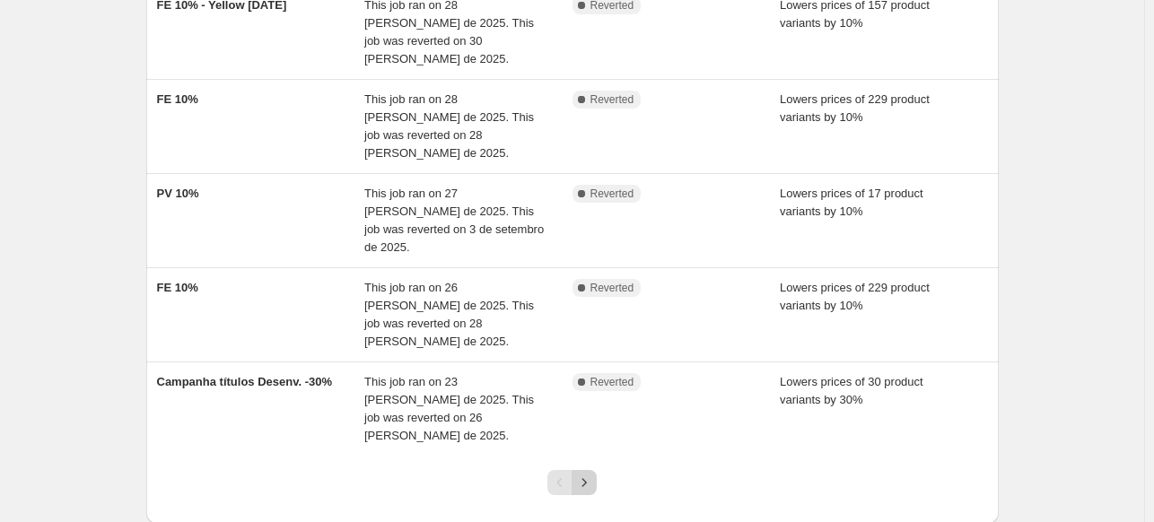
click at [590, 474] on icon "Next" at bounding box center [584, 483] width 18 height 18
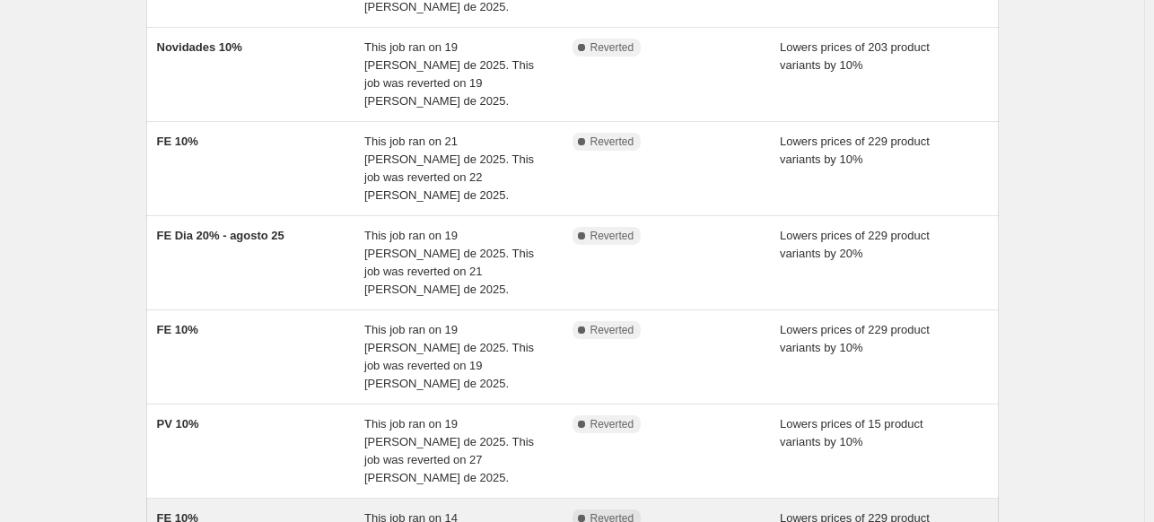
scroll to position [578, 0]
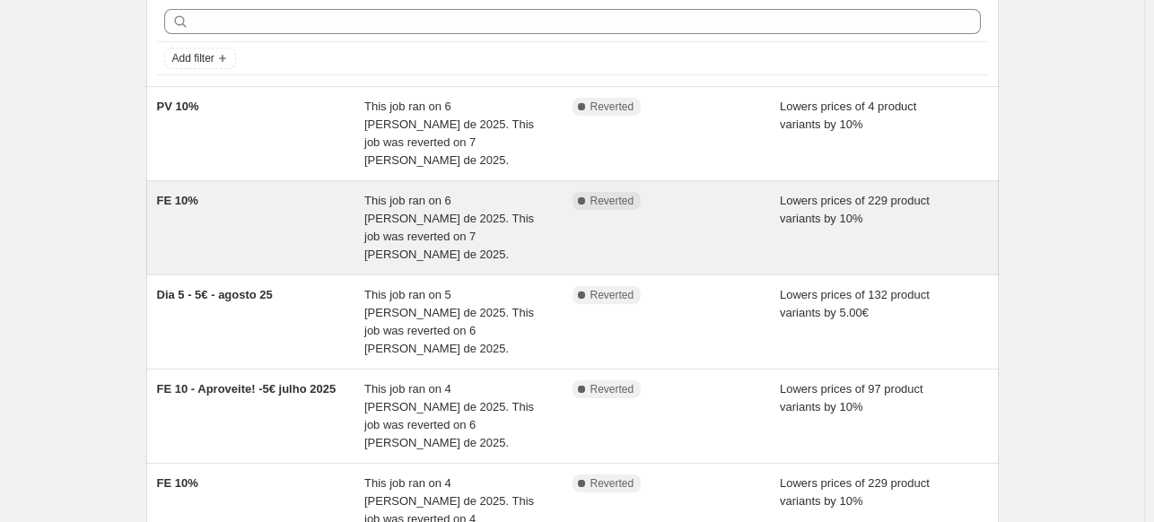
scroll to position [179, 0]
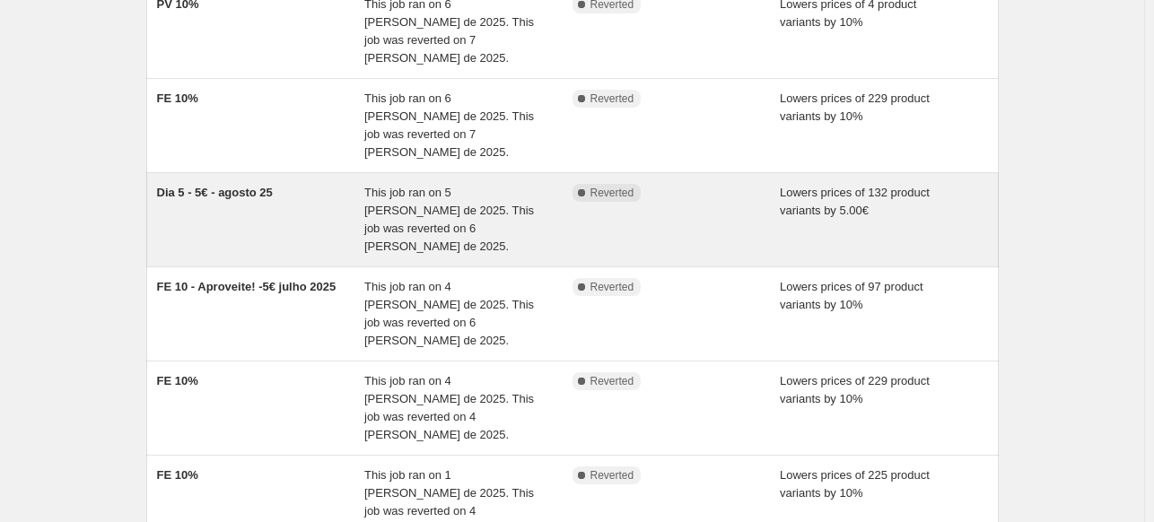
click at [300, 184] on div "Dia 5 - 5€ - agosto 25" at bounding box center [261, 220] width 208 height 72
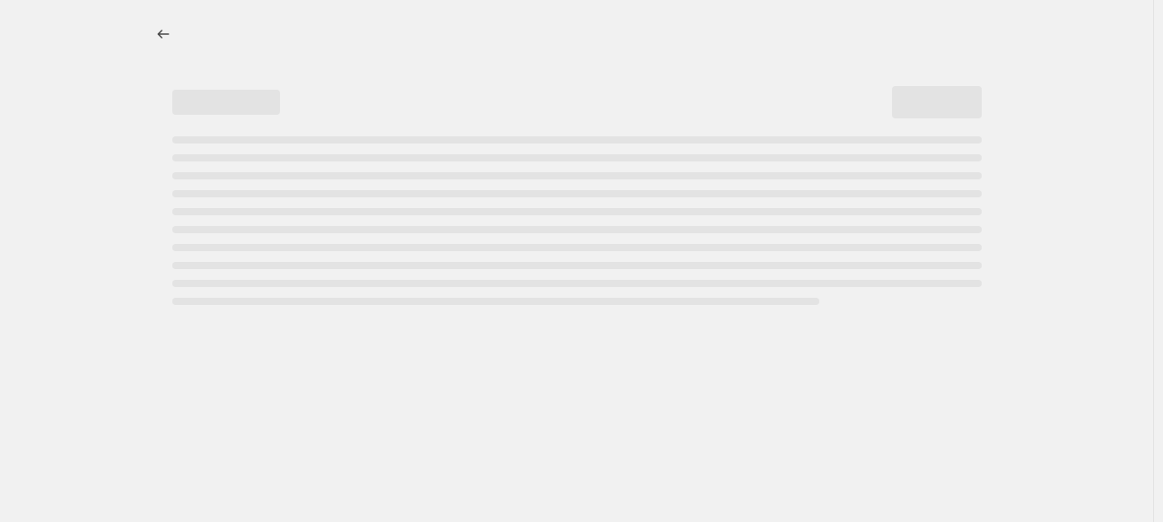
select select "by"
select select "collection"
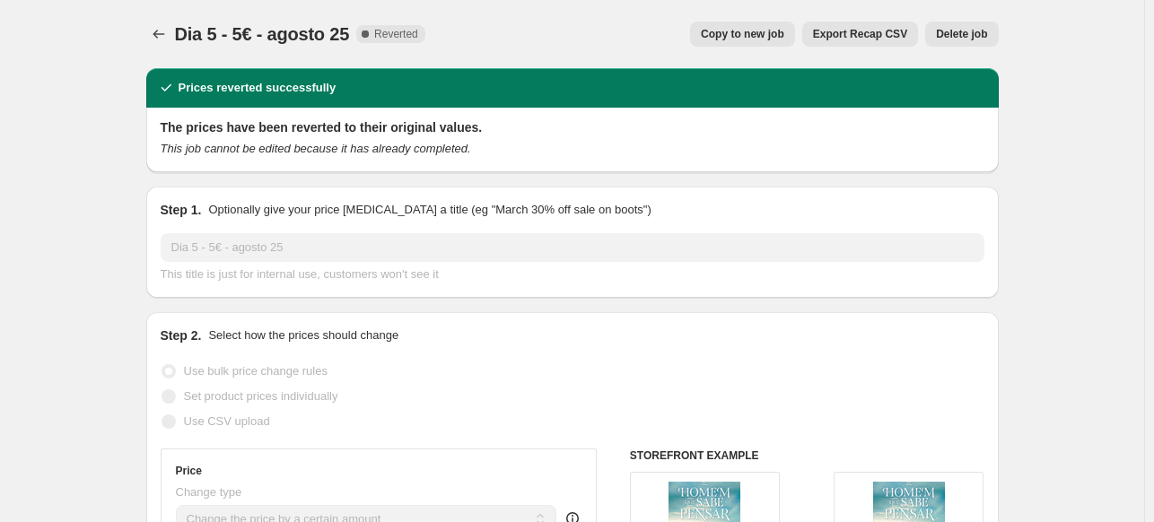
click at [760, 34] on span "Copy to new job" at bounding box center [742, 34] width 83 height 14
select select "by"
select select "collection"
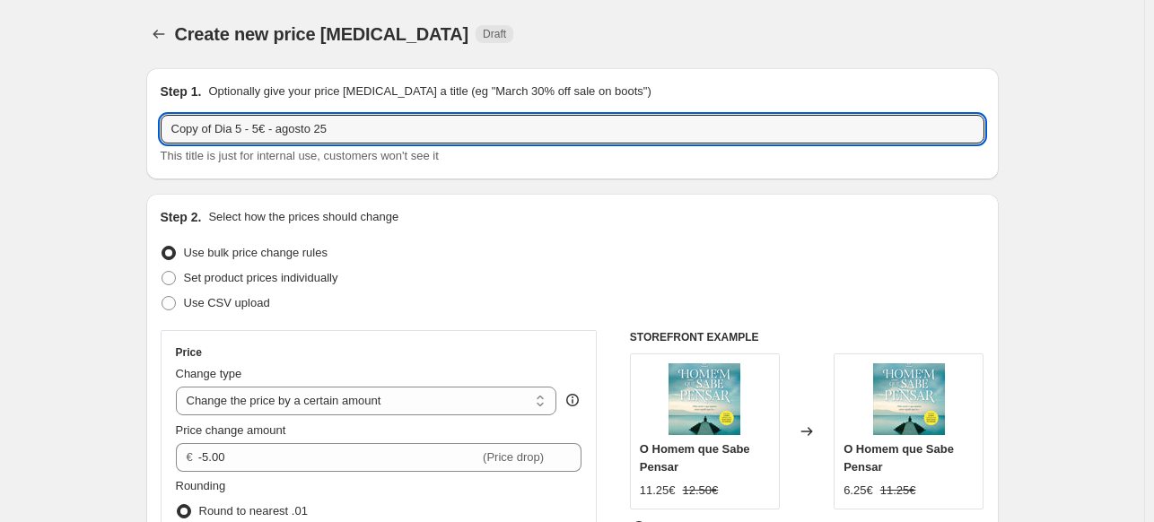
drag, startPoint x: 213, startPoint y: 128, endPoint x: 127, endPoint y: 125, distance: 86.2
drag, startPoint x: 182, startPoint y: 128, endPoint x: 143, endPoint y: 133, distance: 39.7
drag, startPoint x: 269, startPoint y: 125, endPoint x: 237, endPoint y: 132, distance: 33.1
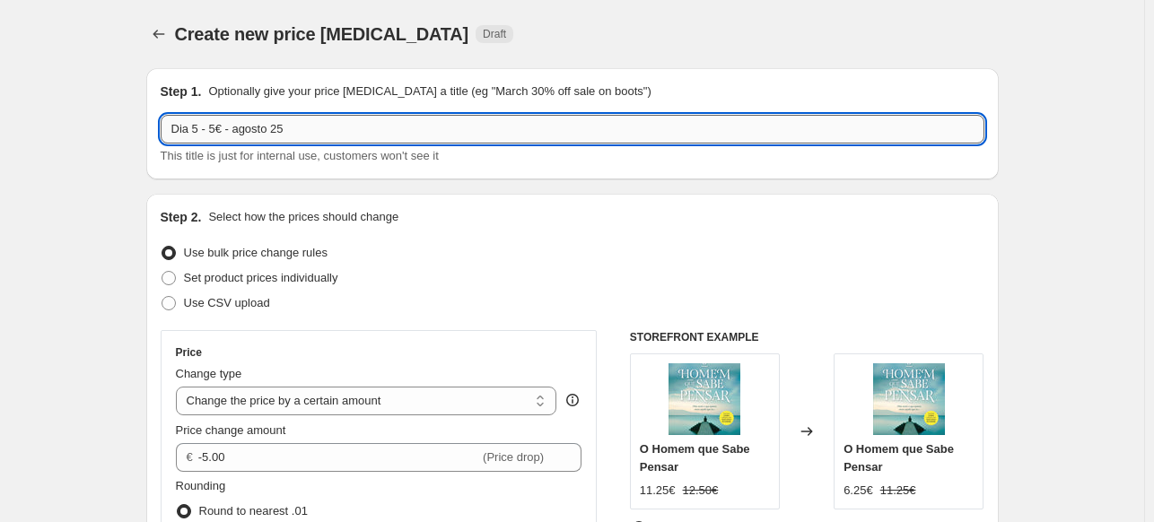
click at [237, 132] on input "Dia 5 - 5€ - agosto 25" at bounding box center [572, 129] width 823 height 29
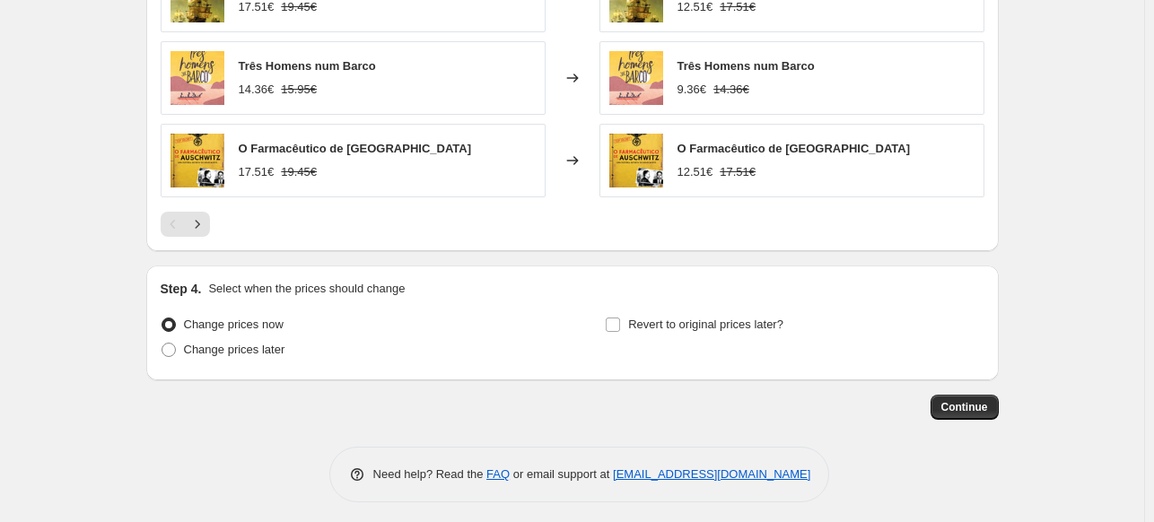
scroll to position [1471, 0]
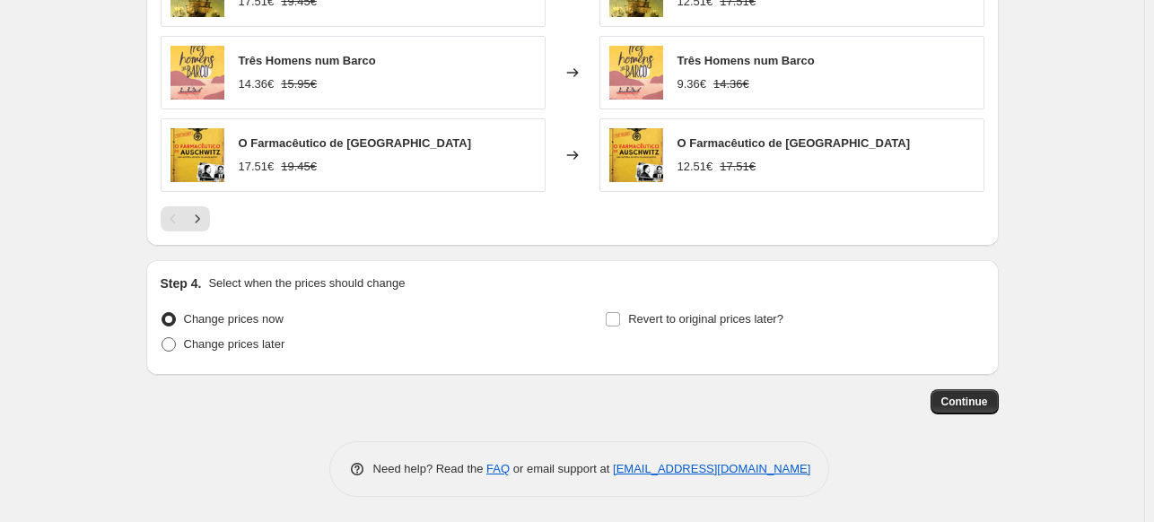
type input "Dia 5 - 5€ - setembro 25"
click at [169, 348] on span at bounding box center [168, 344] width 14 height 14
click at [162, 338] on input "Change prices later" at bounding box center [161, 337] width 1 height 1
radio input "true"
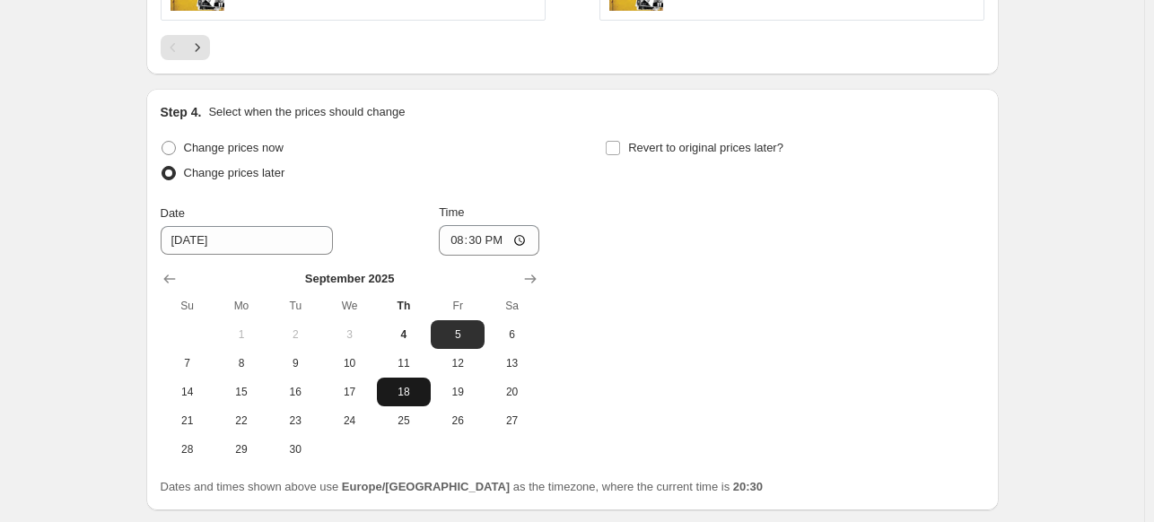
scroll to position [1651, 0]
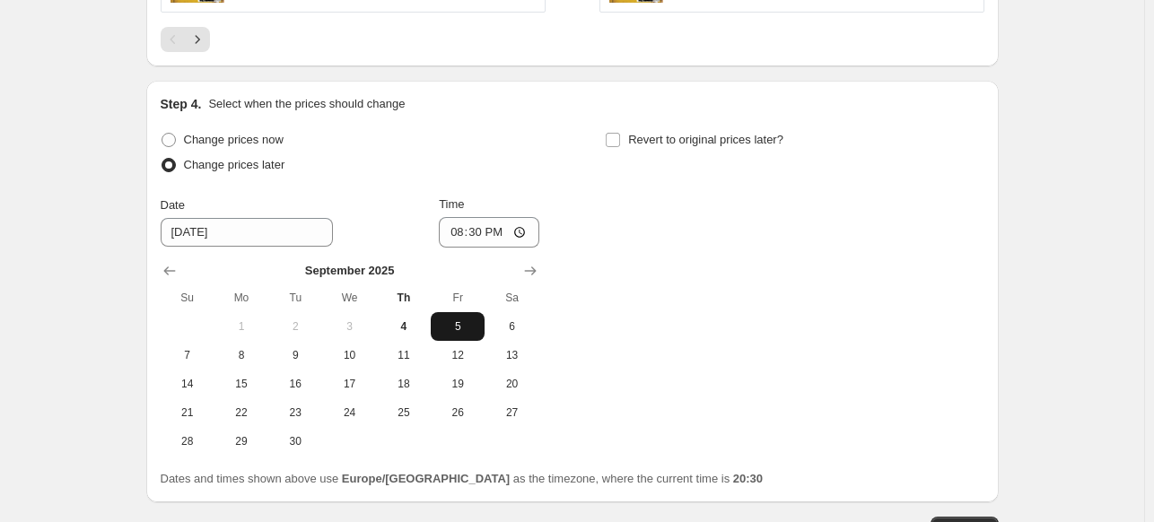
click at [460, 322] on span "5" at bounding box center [457, 326] width 39 height 14
click at [480, 231] on input "20:30" at bounding box center [489, 232] width 100 height 30
type input "00:01"
click at [616, 133] on input "Revert to original prices later?" at bounding box center [613, 140] width 14 height 14
checkbox input "true"
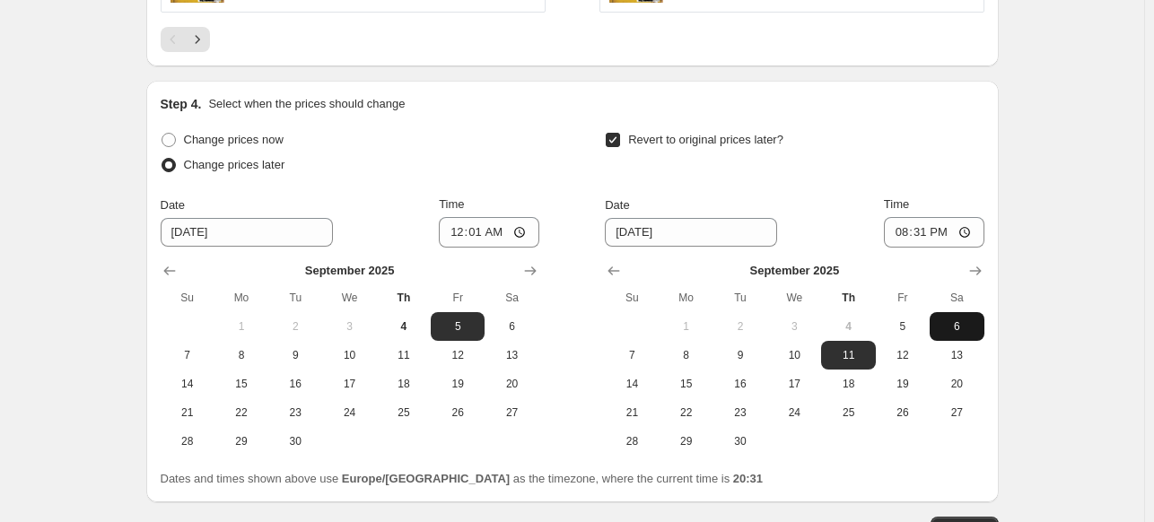
click at [963, 326] on span "6" at bounding box center [956, 326] width 39 height 14
type input "[DATE]"
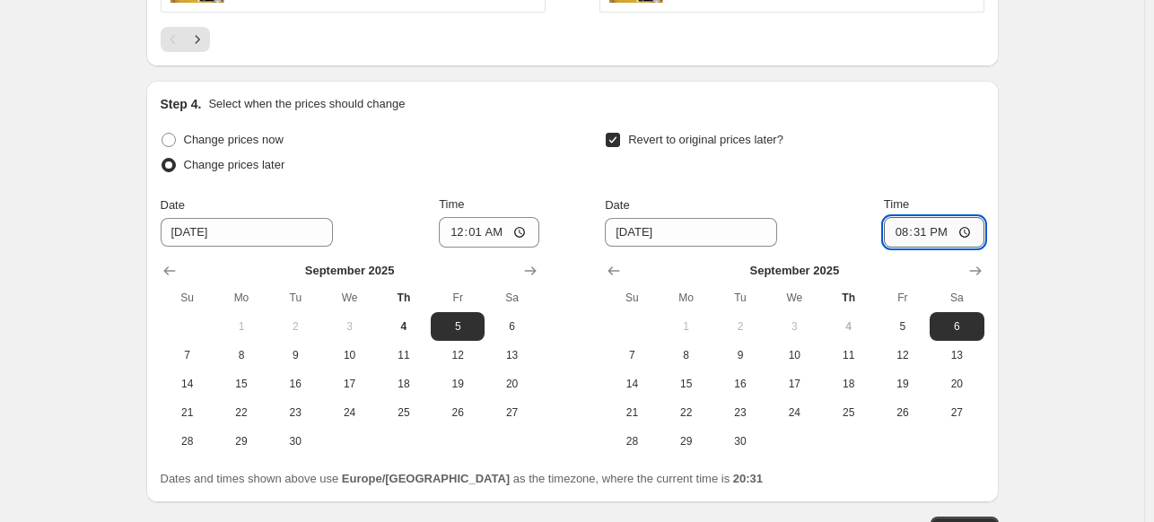
click at [930, 236] on input "20:31" at bounding box center [934, 232] width 100 height 30
type input "00:01"
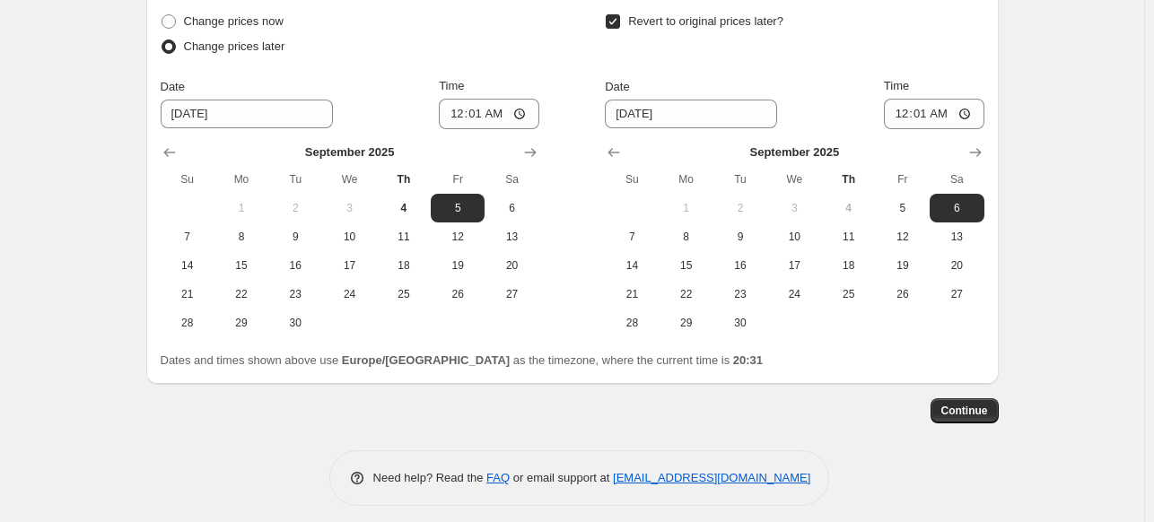
scroll to position [1777, 0]
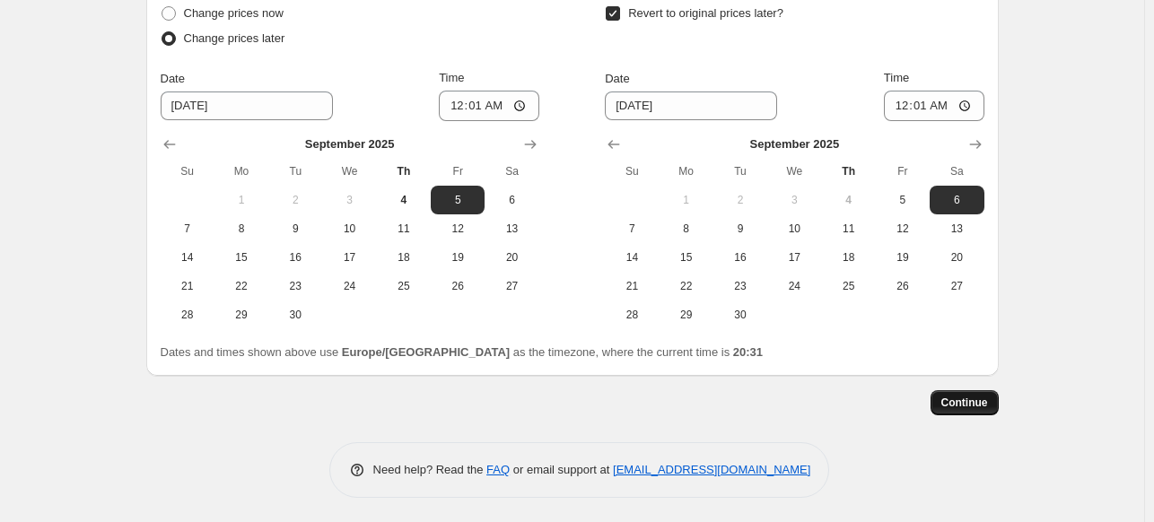
click at [991, 405] on button "Continue" at bounding box center [964, 402] width 68 height 25
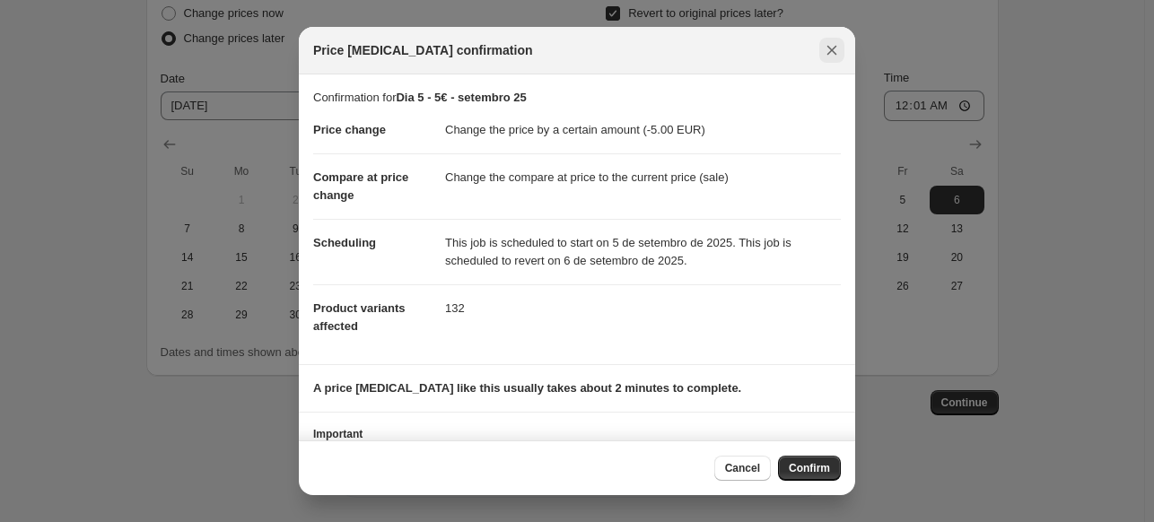
click at [819, 51] on button "Close" at bounding box center [831, 50] width 25 height 25
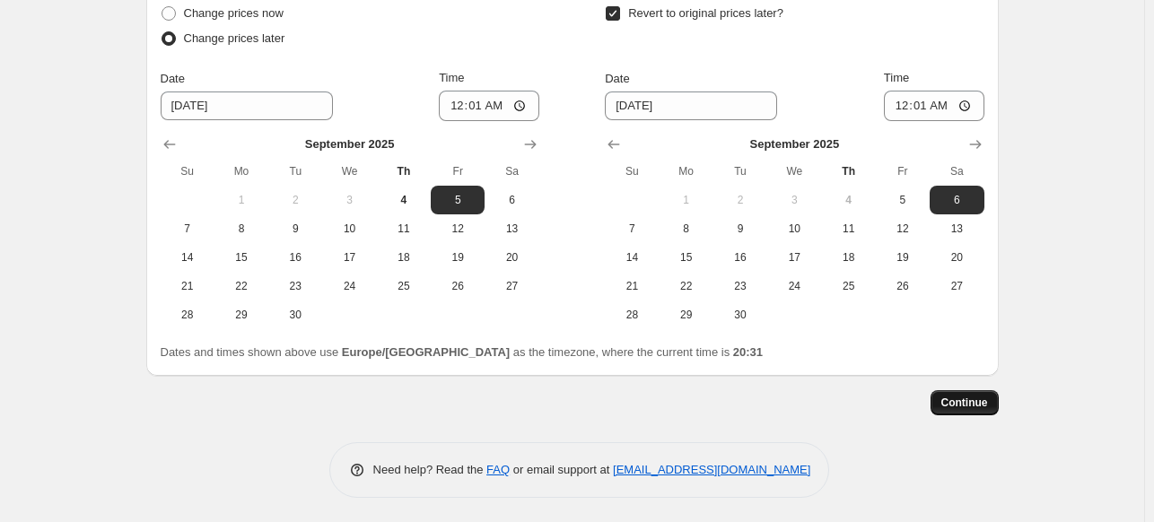
click at [974, 402] on span "Continue" at bounding box center [964, 403] width 47 height 14
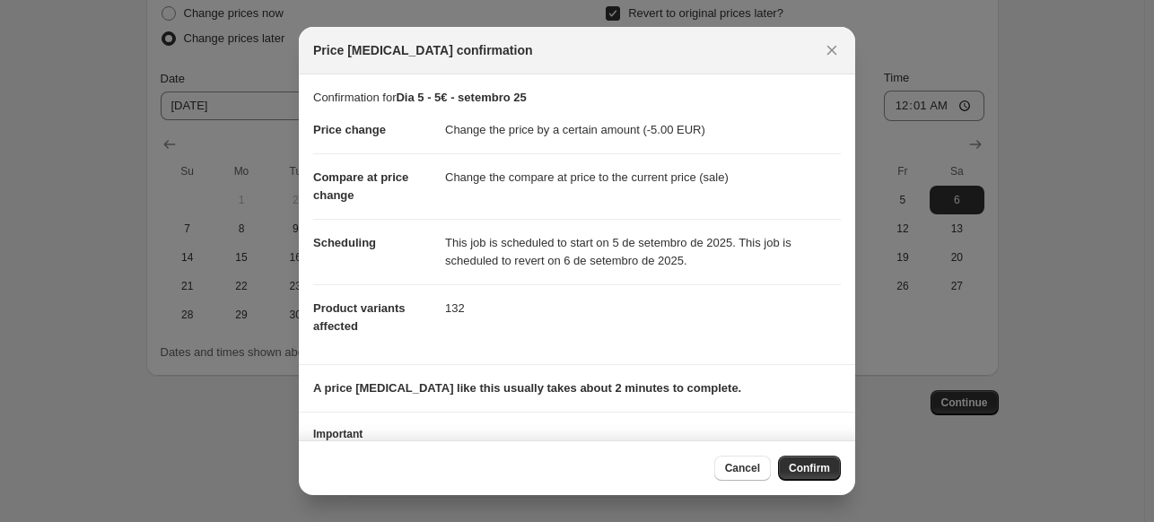
click at [813, 466] on span "Confirm" at bounding box center [809, 468] width 41 height 14
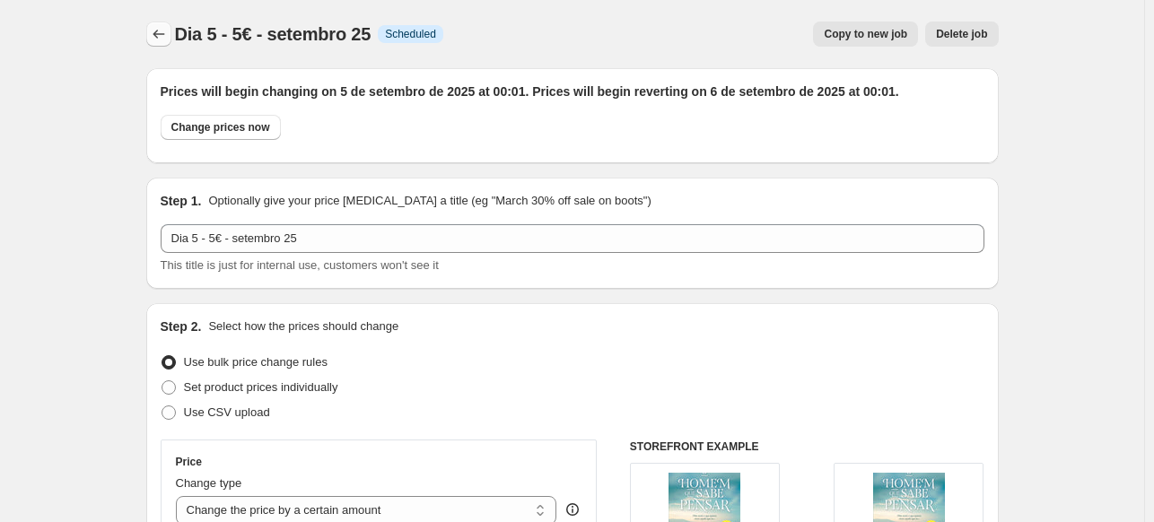
click at [158, 30] on icon "Price change jobs" at bounding box center [159, 34] width 18 height 18
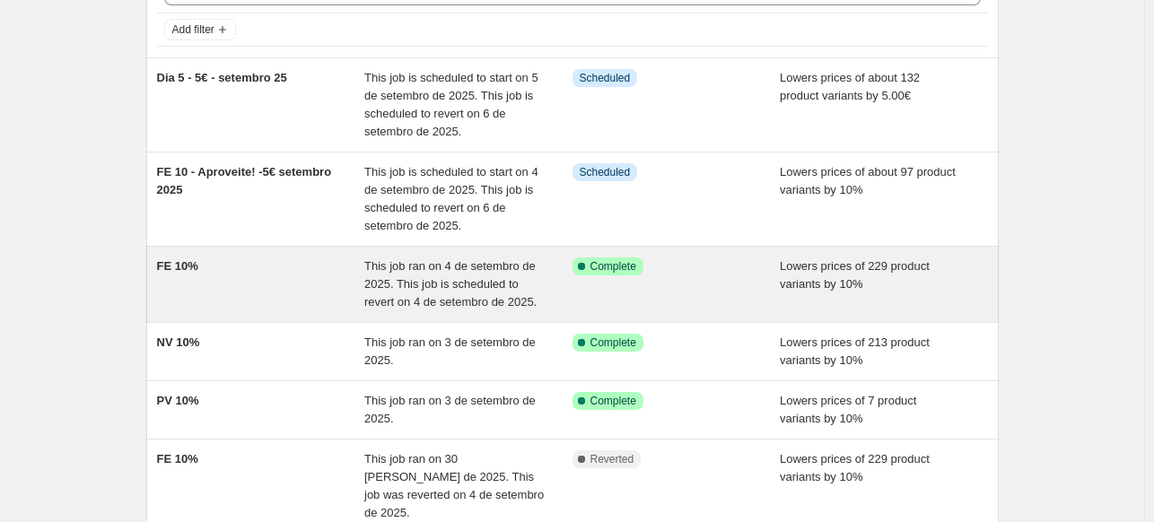
scroll to position [179, 0]
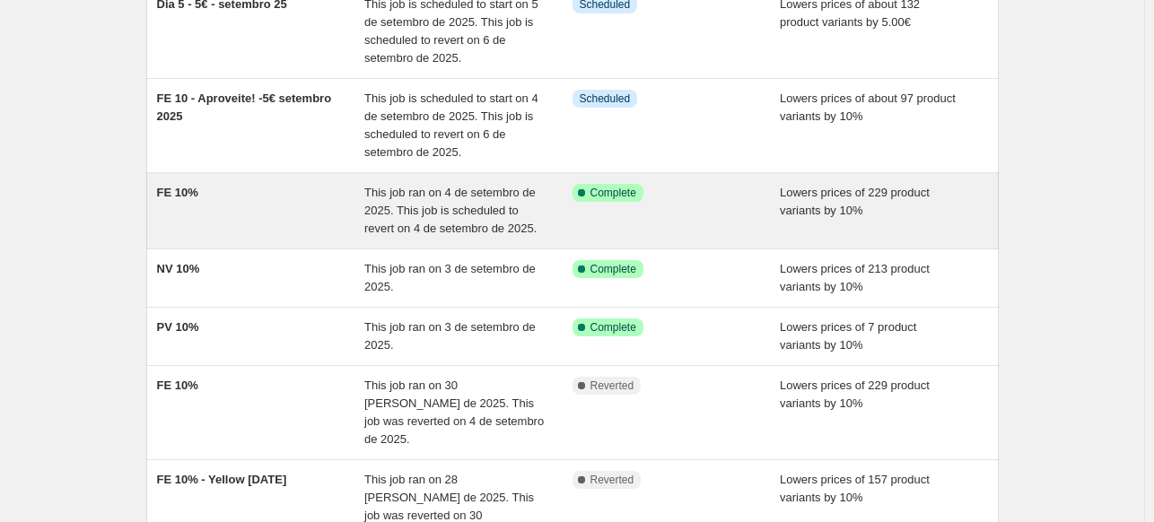
click at [268, 203] on div "FE 10%" at bounding box center [261, 211] width 208 height 54
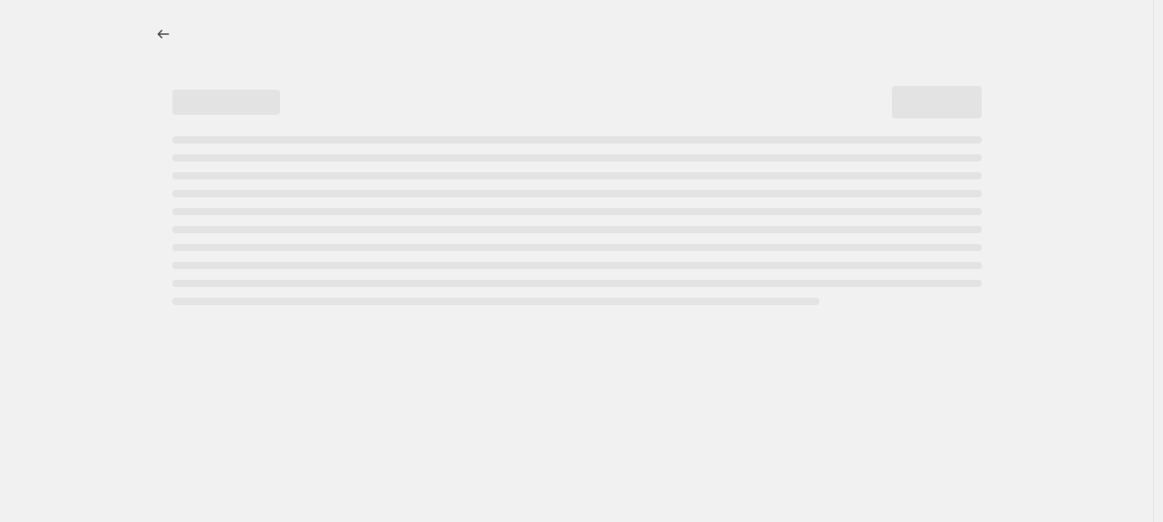
select select "percentage"
select select "collection"
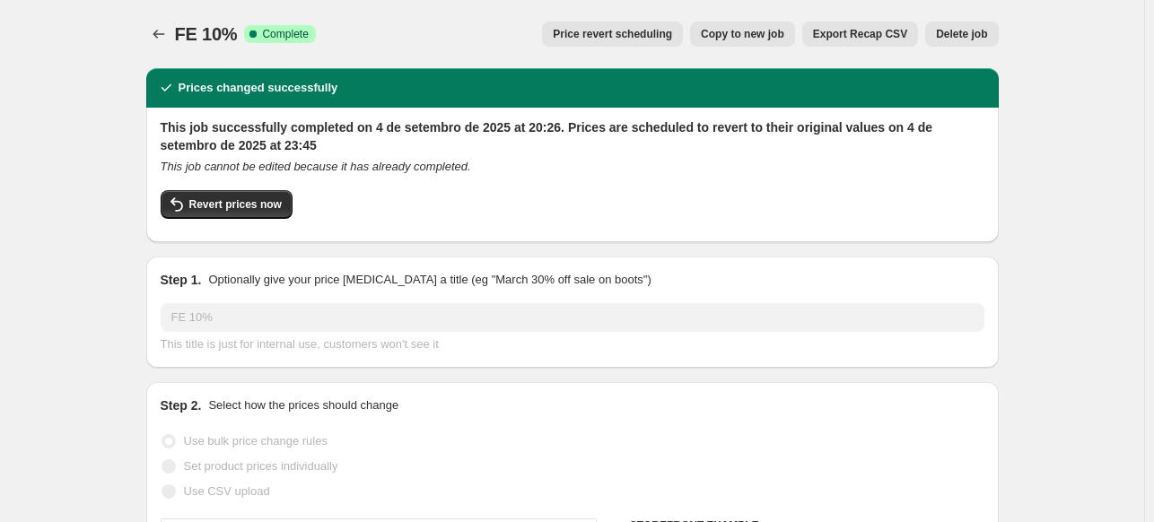
click at [728, 39] on span "Copy to new job" at bounding box center [742, 34] width 83 height 14
select select "percentage"
select select "collection"
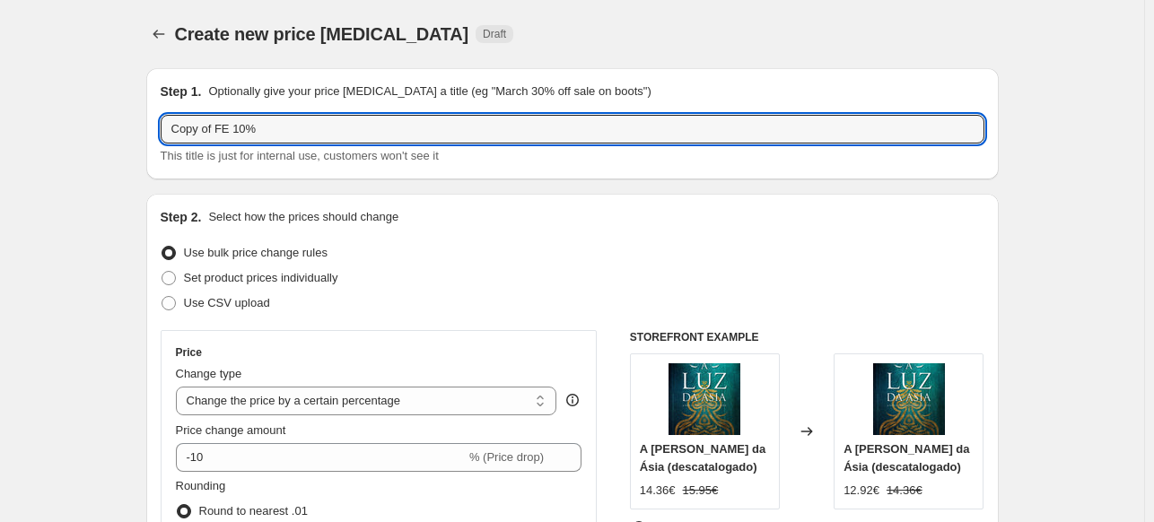
drag, startPoint x: 220, startPoint y: 126, endPoint x: 129, endPoint y: 135, distance: 91.0
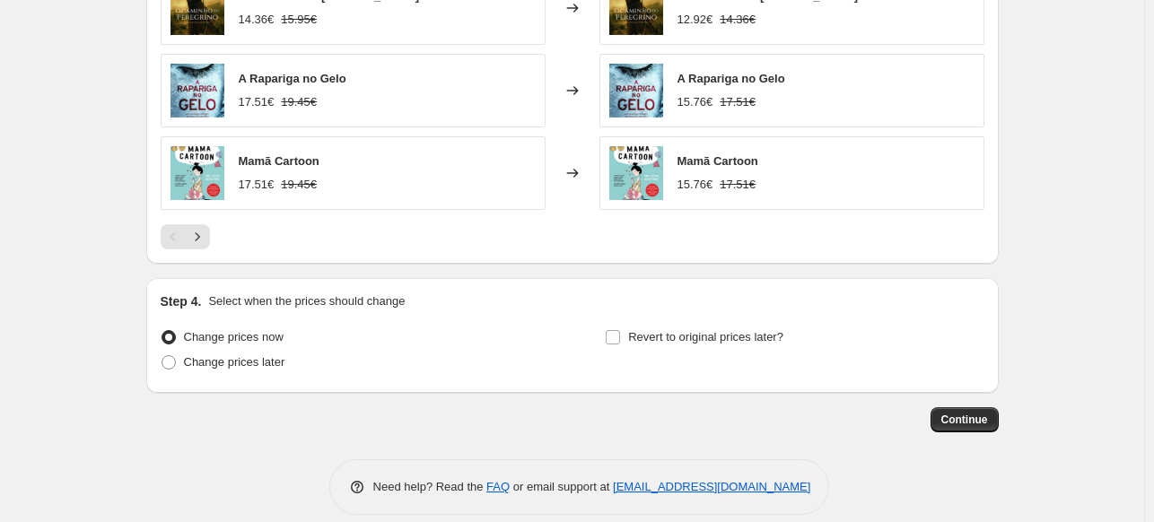
scroll to position [1471, 0]
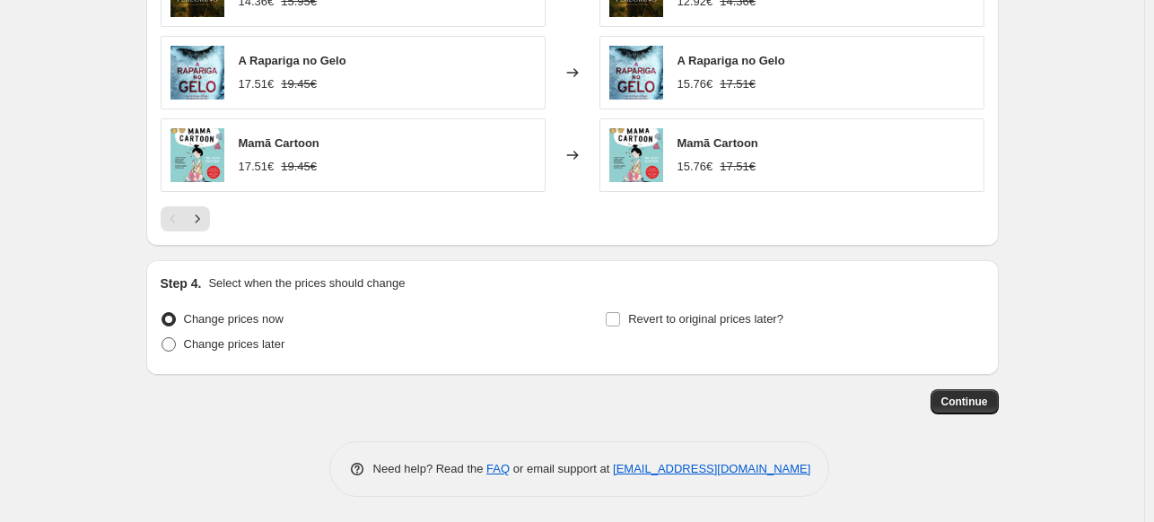
type input "FE 10%"
drag, startPoint x: 178, startPoint y: 344, endPoint x: 260, endPoint y: 368, distance: 86.0
click at [176, 344] on span at bounding box center [168, 344] width 14 height 14
click at [162, 338] on input "Change prices later" at bounding box center [161, 337] width 1 height 1
radio input "true"
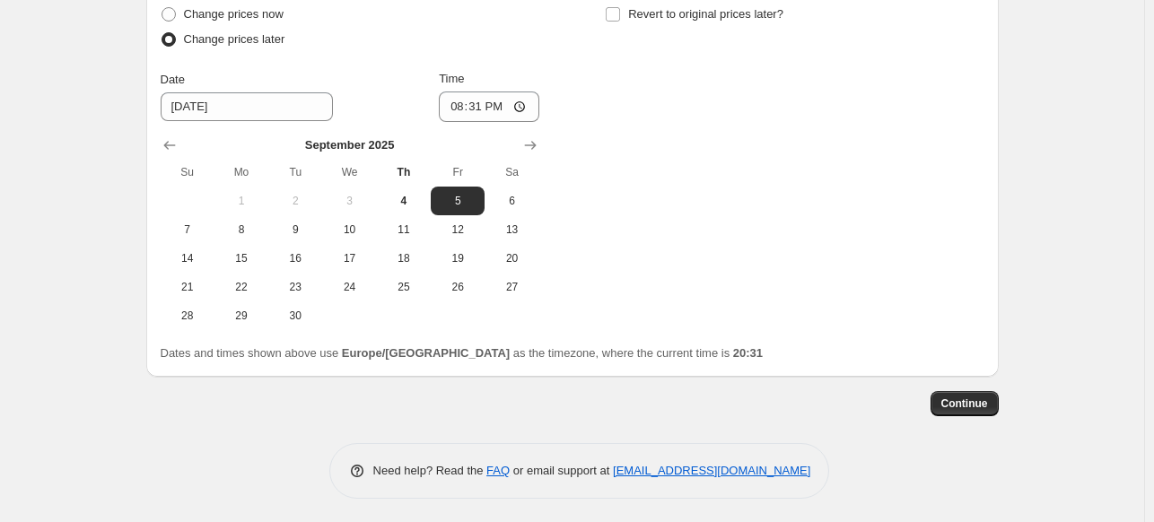
scroll to position [1777, 0]
click at [514, 200] on span "6" at bounding box center [511, 200] width 39 height 14
type input "[DATE]"
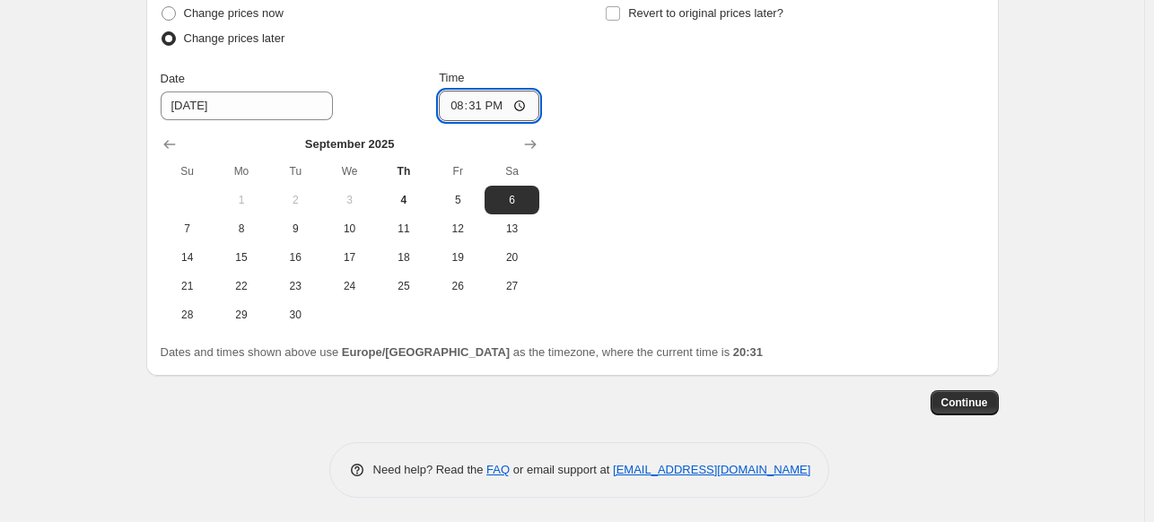
click at [483, 100] on input "20:31" at bounding box center [489, 106] width 100 height 30
type input "00:15"
click at [983, 407] on span "Continue" at bounding box center [964, 403] width 47 height 14
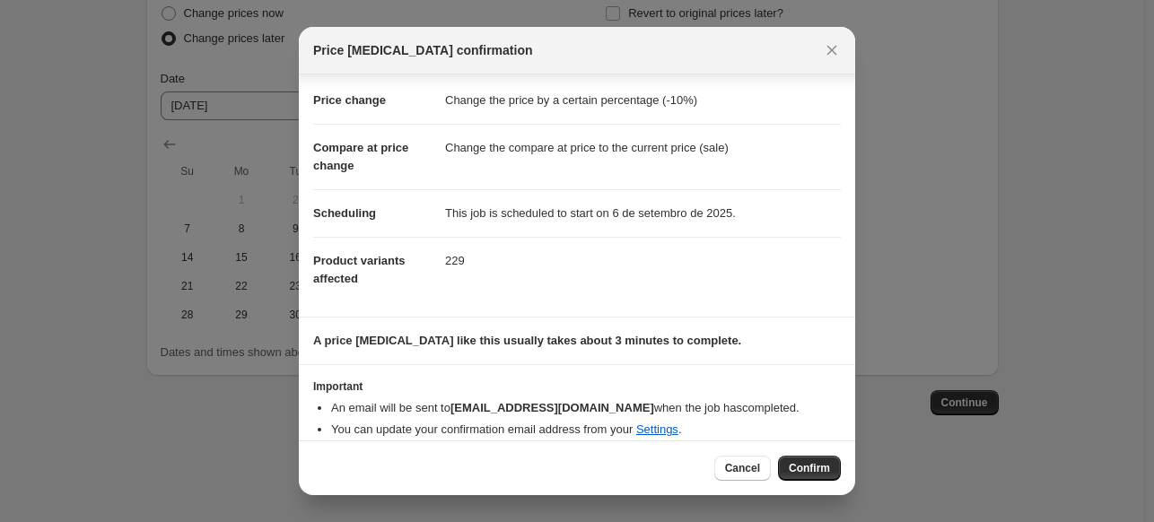
scroll to position [44, 0]
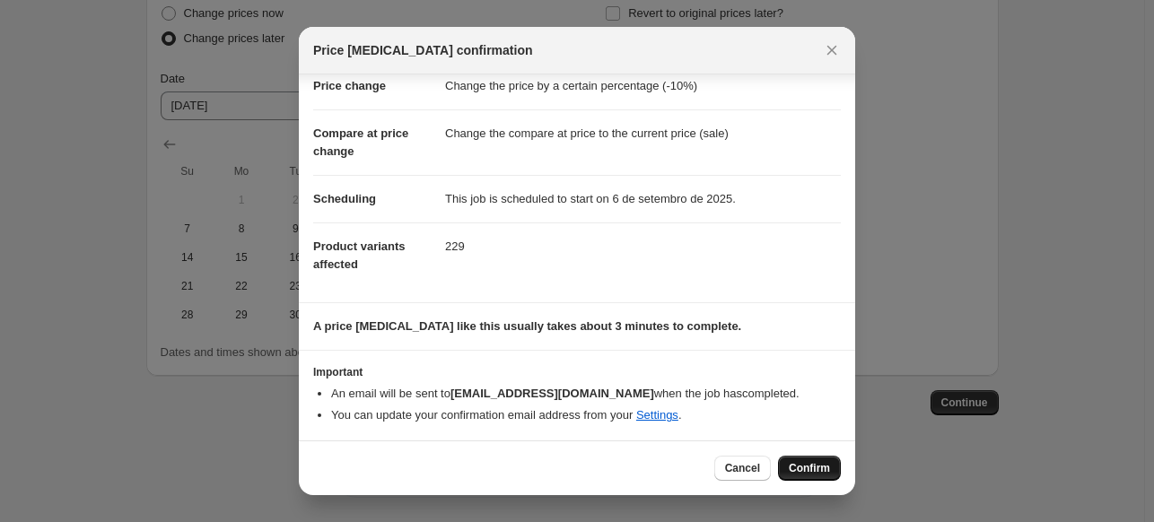
click at [823, 469] on span "Confirm" at bounding box center [809, 468] width 41 height 14
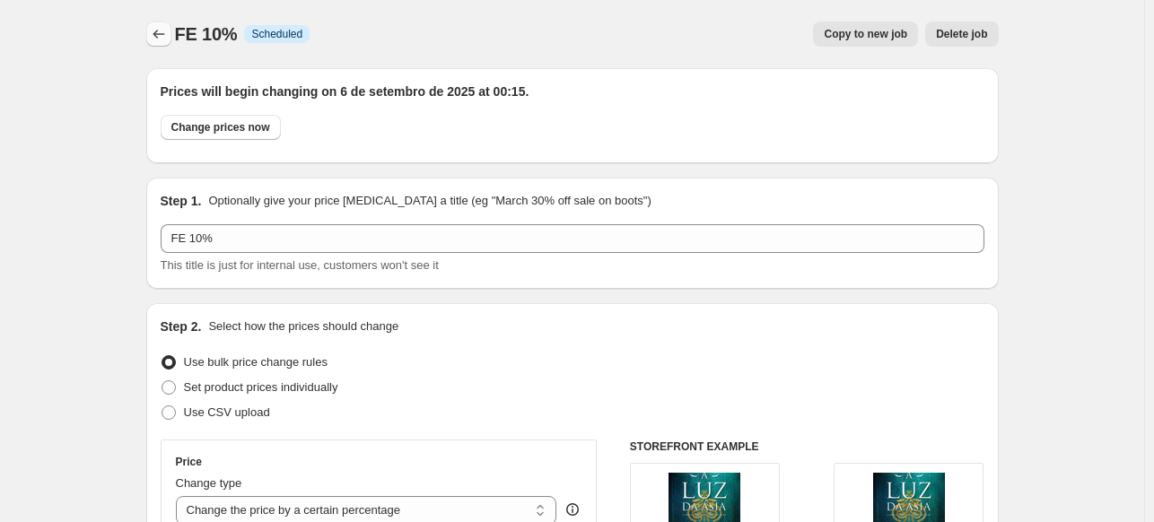
click at [161, 30] on icon "Price change jobs" at bounding box center [159, 34] width 18 height 18
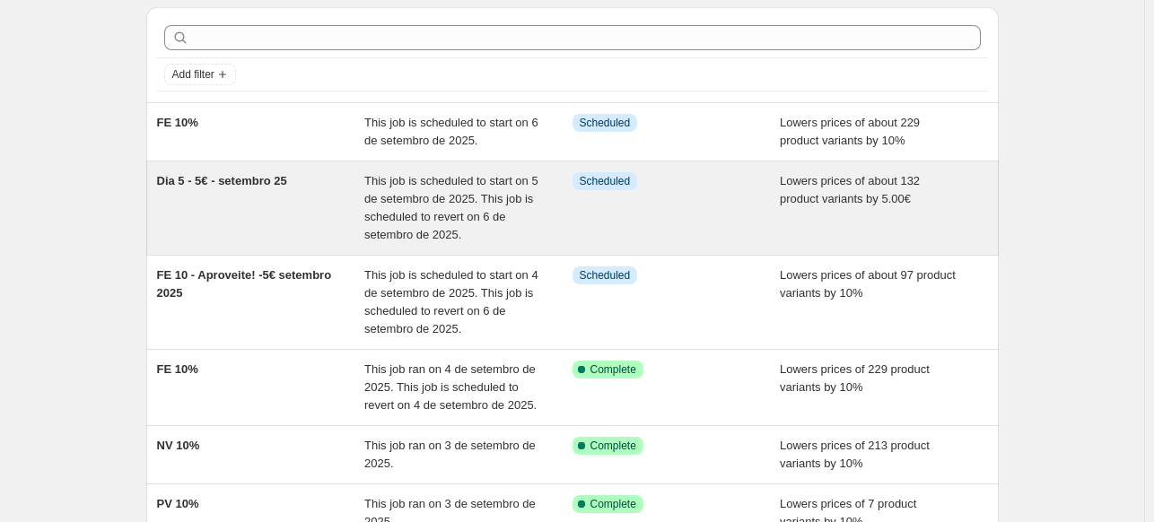
scroll to position [90, 0]
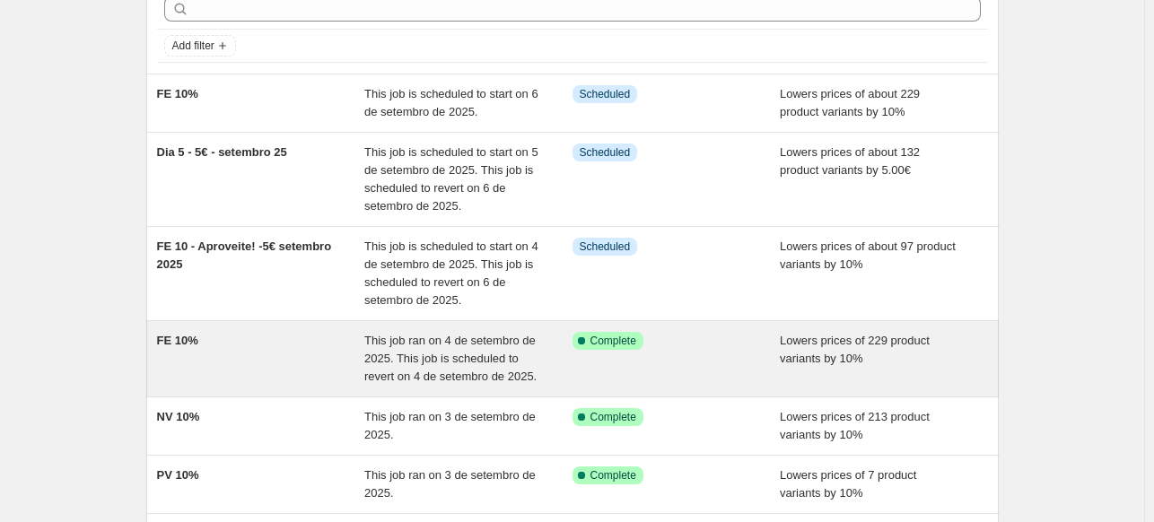
click at [302, 342] on div "FE 10%" at bounding box center [261, 359] width 208 height 54
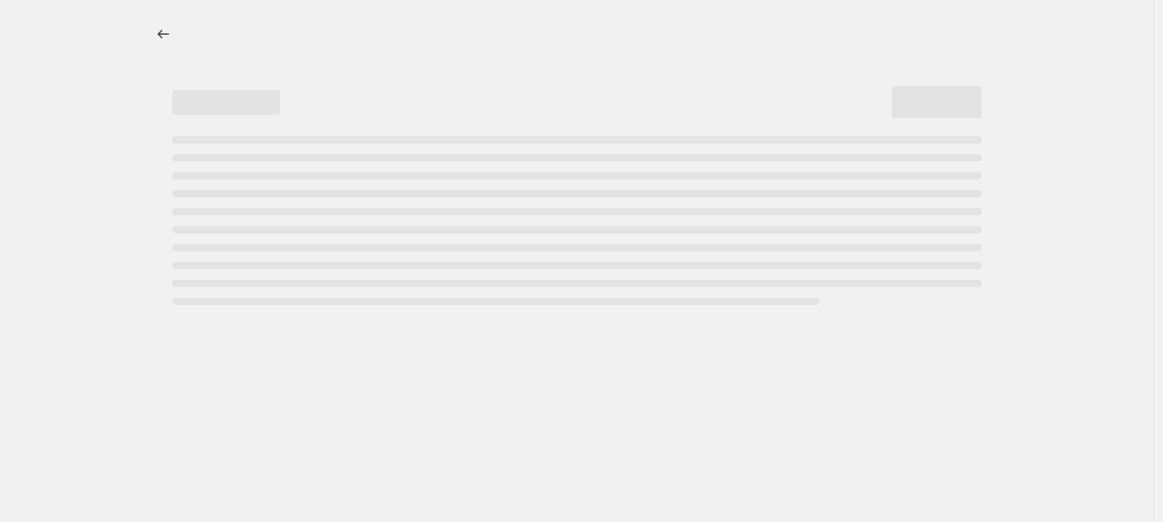
select select "percentage"
select select "collection"
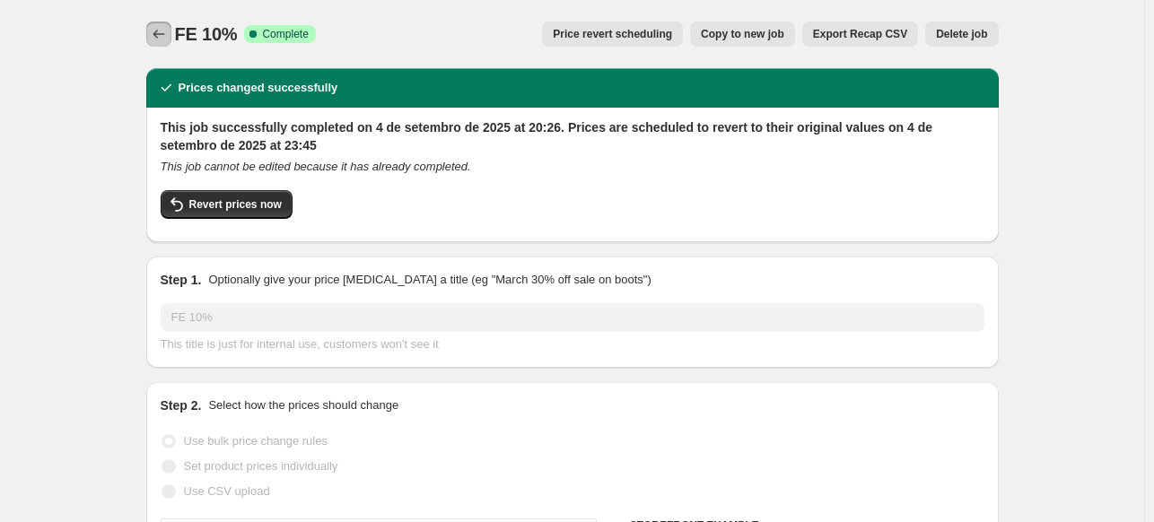
click at [163, 33] on icon "Price change jobs" at bounding box center [159, 34] width 18 height 18
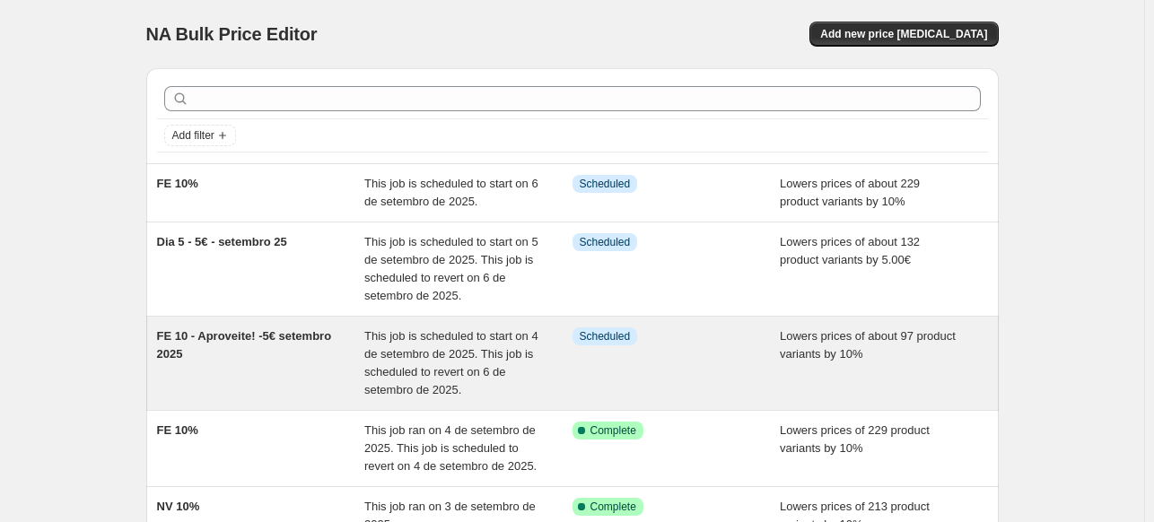
click at [266, 362] on div "FE 10 - Aproveite! -5€ setembro 2025" at bounding box center [261, 363] width 208 height 72
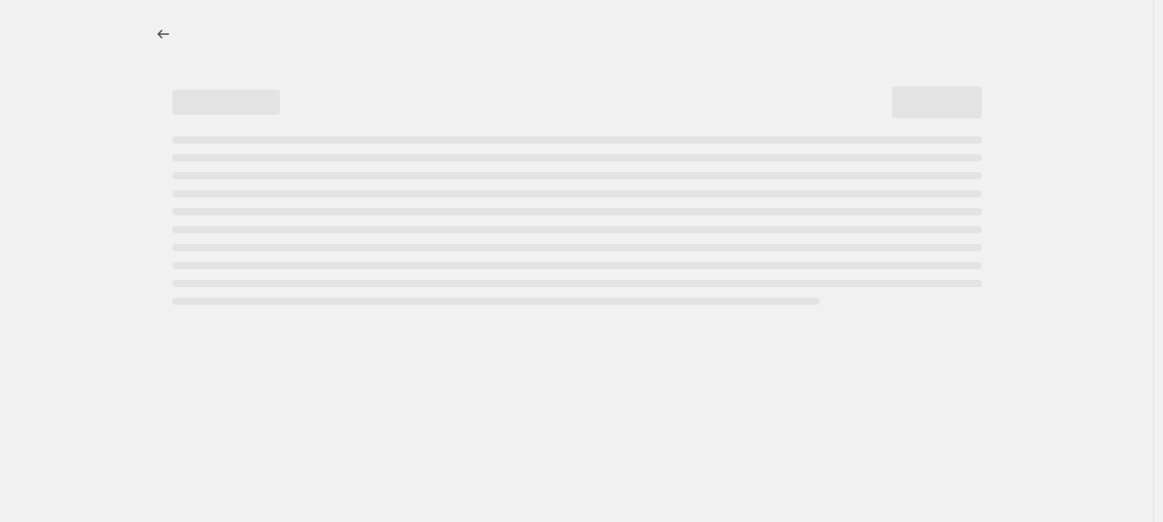
select select "percentage"
select select "collection"
select select "not_equal"
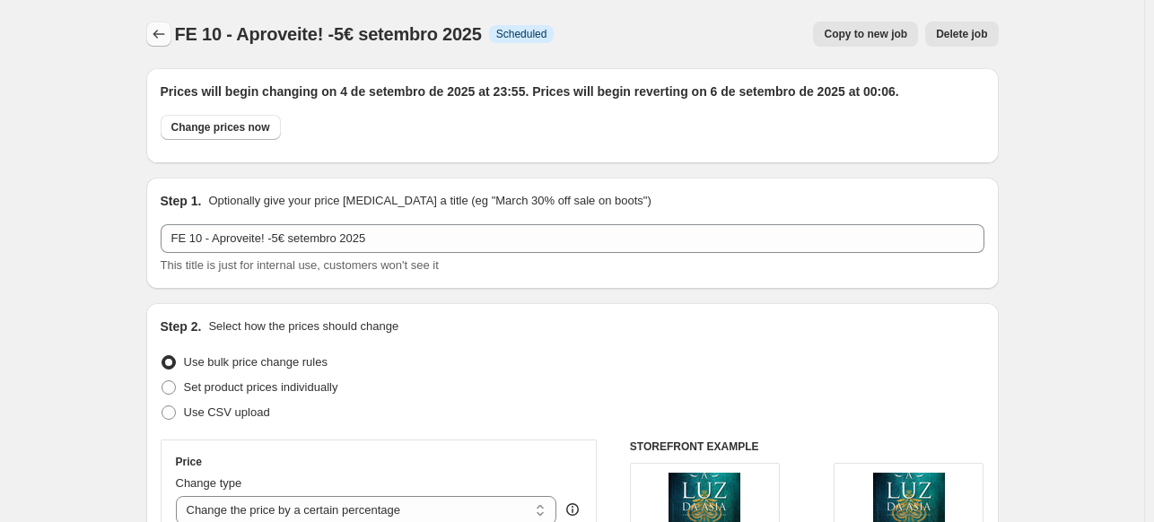
click at [152, 31] on button "Price change jobs" at bounding box center [158, 34] width 25 height 25
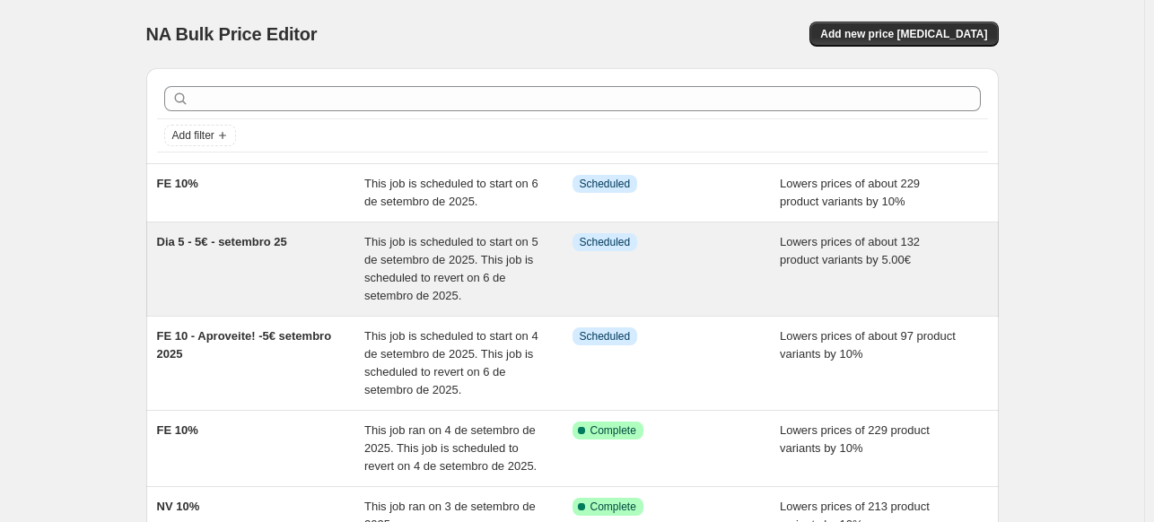
click at [327, 250] on div "Dia 5 - 5€ - setembro 25" at bounding box center [261, 269] width 208 height 72
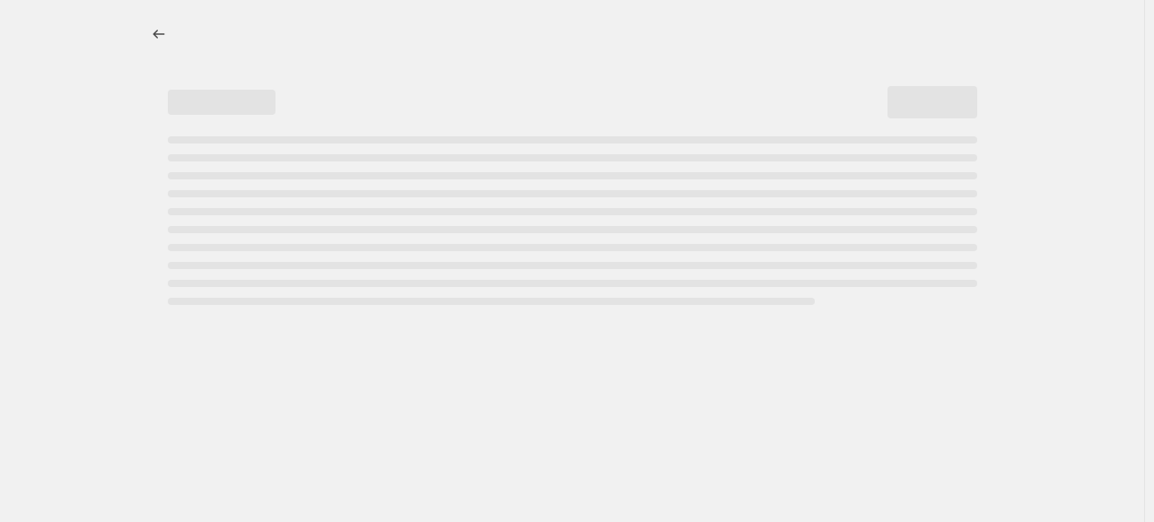
select select "by"
select select "collection"
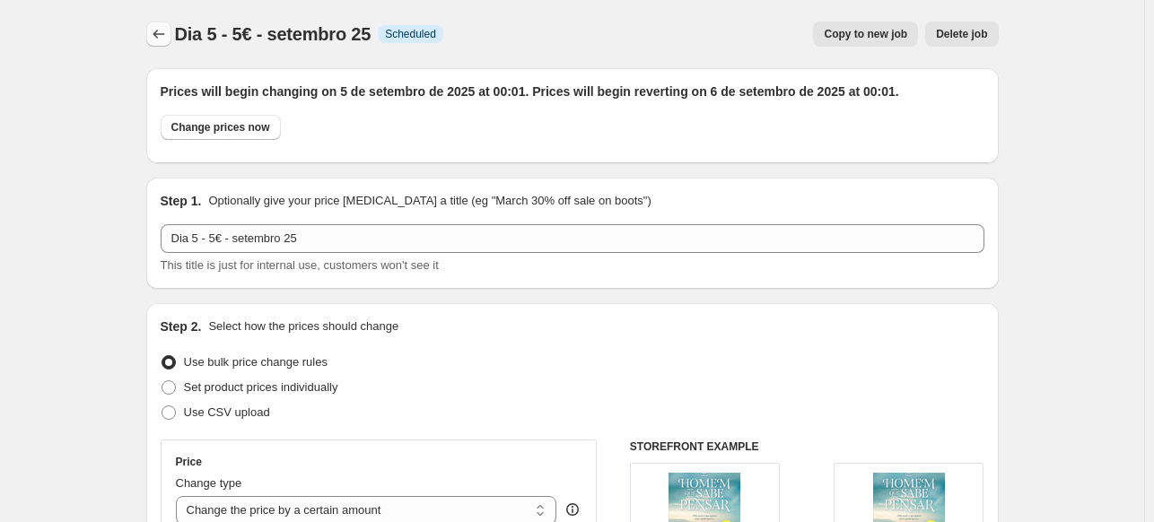
click at [161, 29] on icon "Price change jobs" at bounding box center [159, 34] width 18 height 18
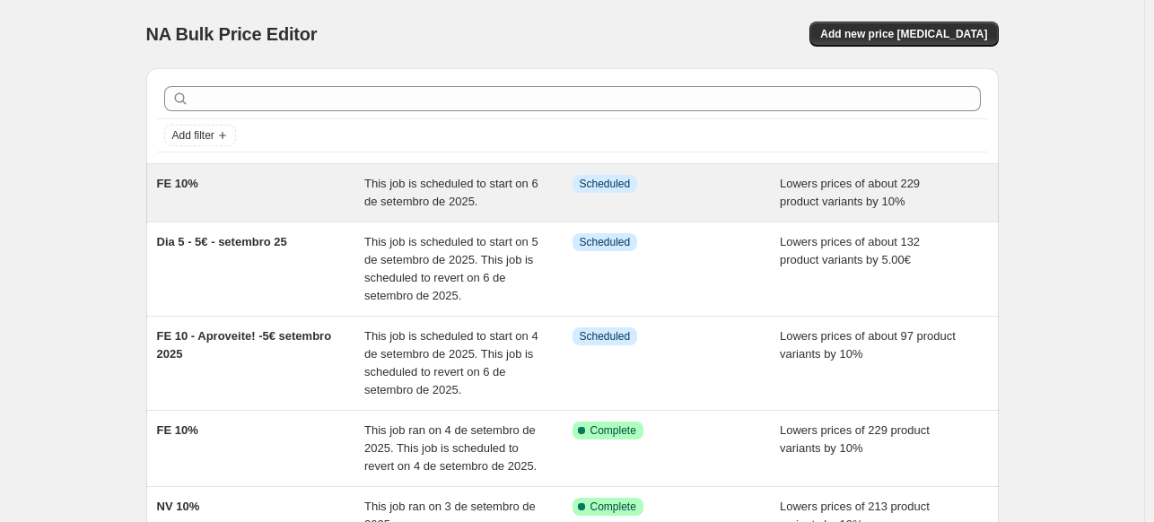
click at [263, 197] on div "FE 10%" at bounding box center [261, 193] width 208 height 36
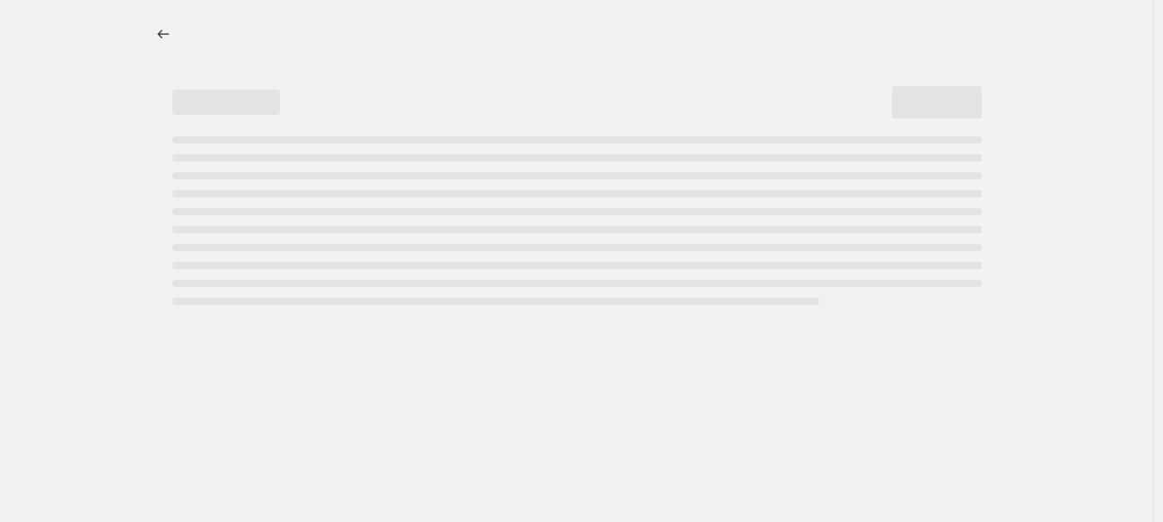
select select "percentage"
select select "collection"
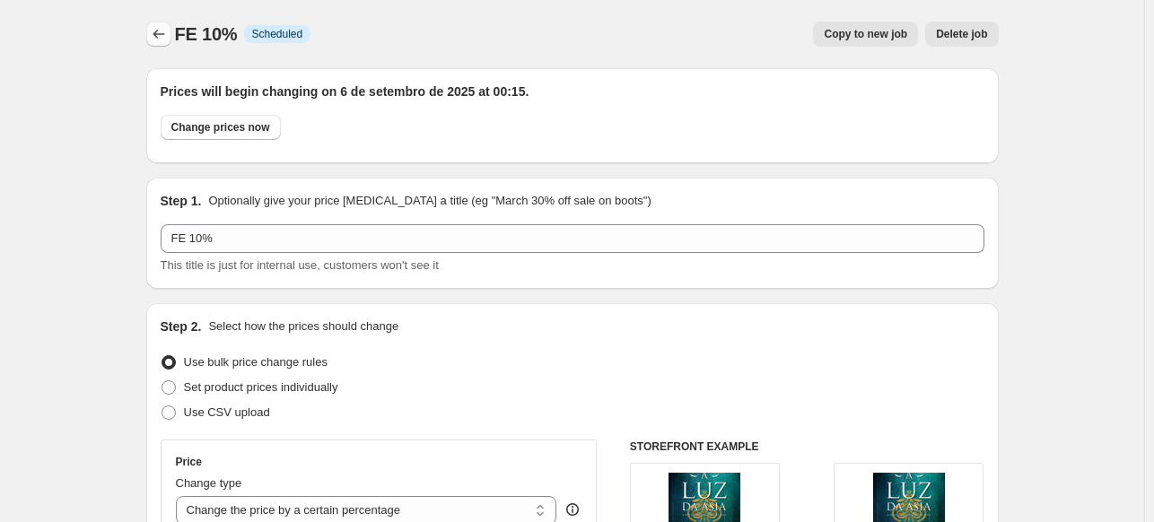
click at [162, 24] on button "Price change jobs" at bounding box center [158, 34] width 25 height 25
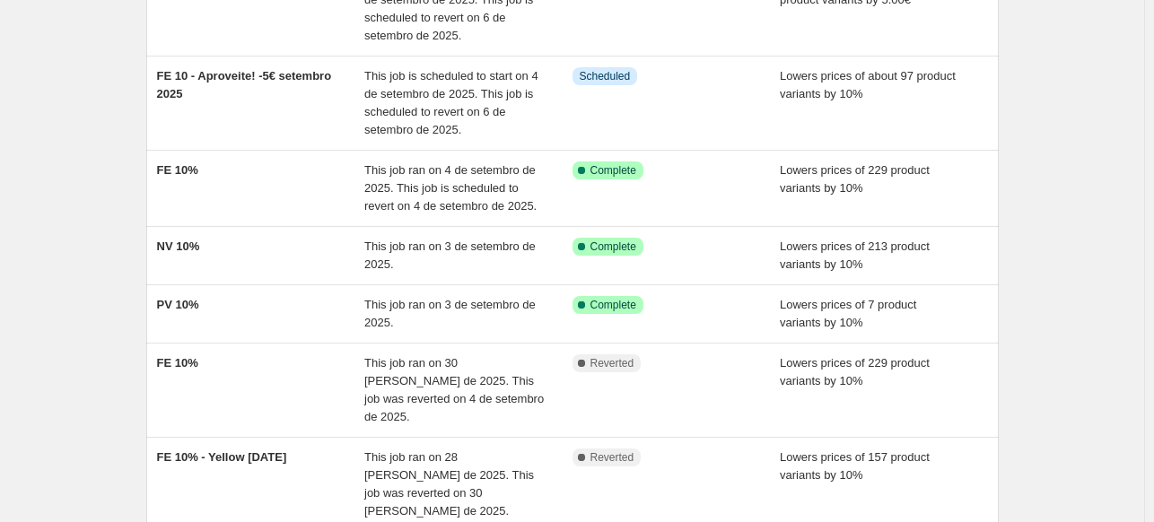
scroll to position [269, 0]
